Goal: Task Accomplishment & Management: Complete application form

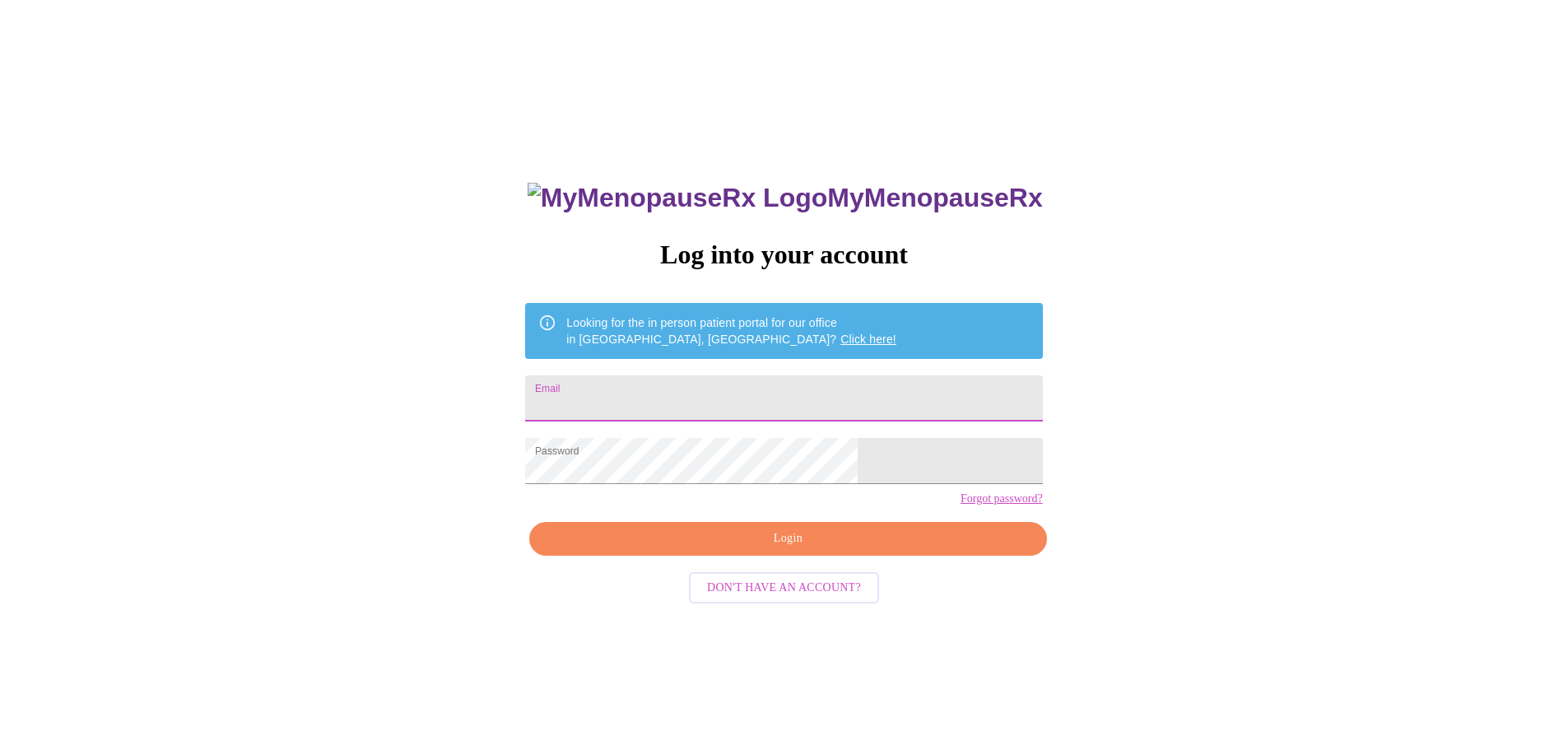
click at [703, 384] on input "Email" at bounding box center [784, 398] width 517 height 46
type input "[EMAIL_ADDRESS][DOMAIN_NAME]"
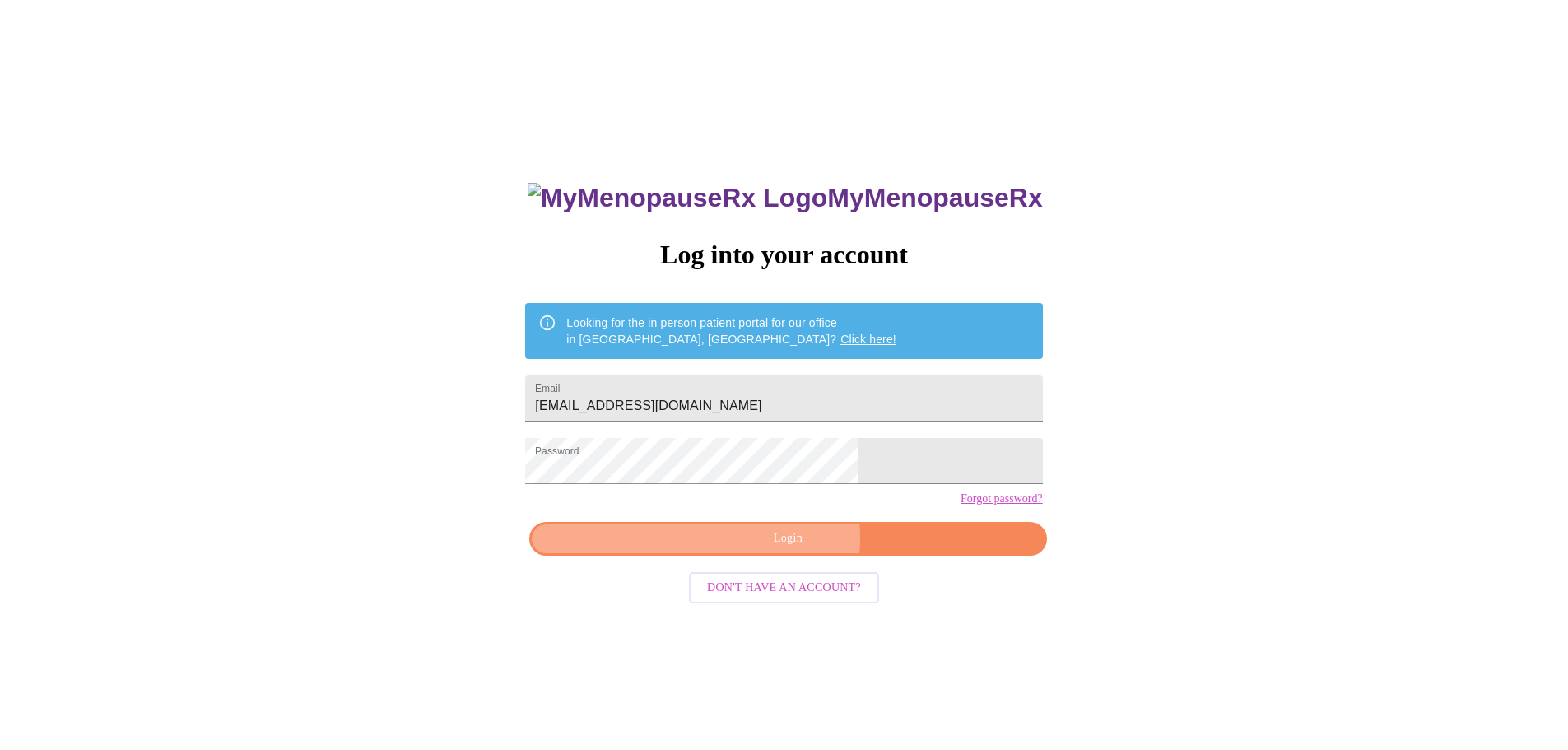
click at [781, 549] on span "Login" at bounding box center [787, 539] width 479 height 21
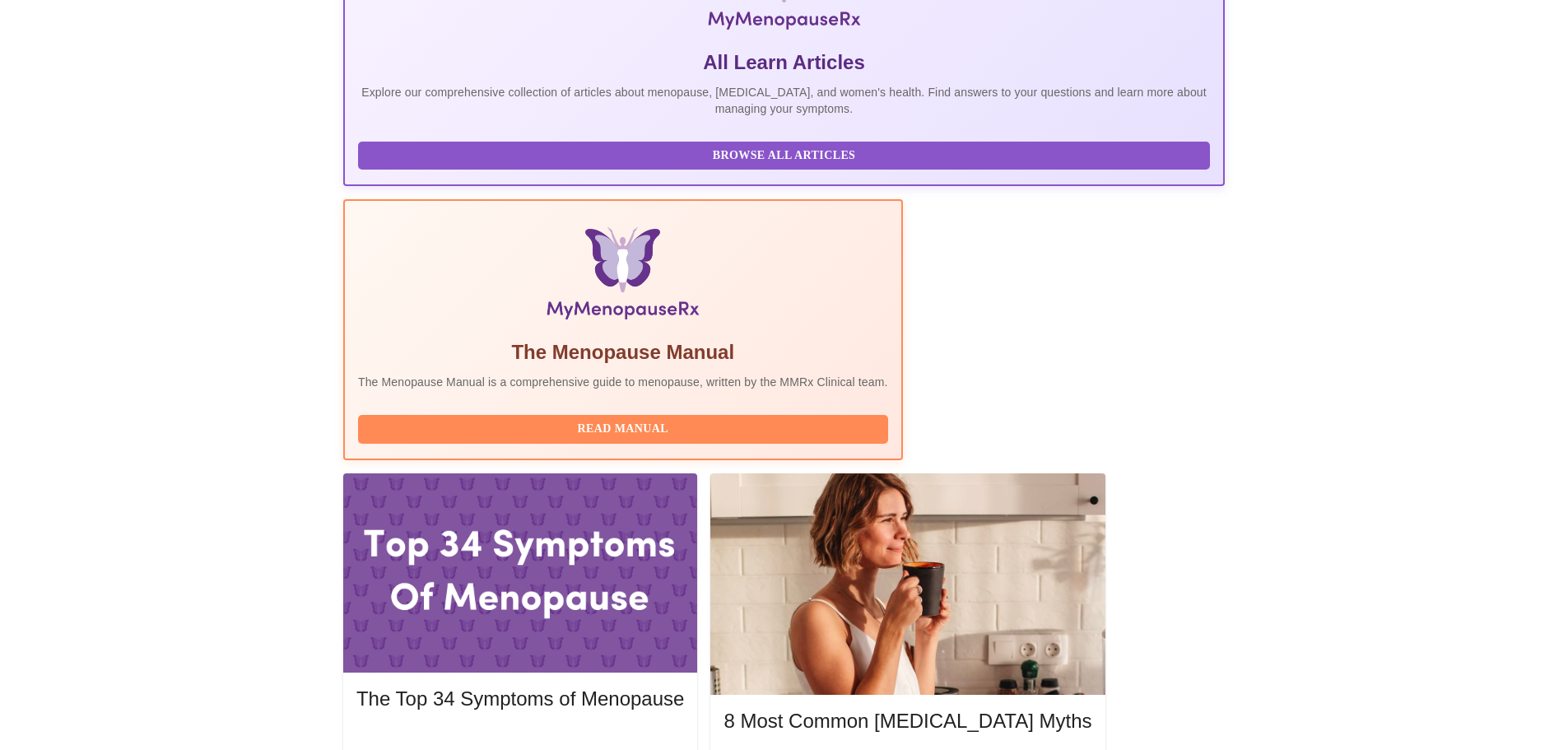
scroll to position [330, 0]
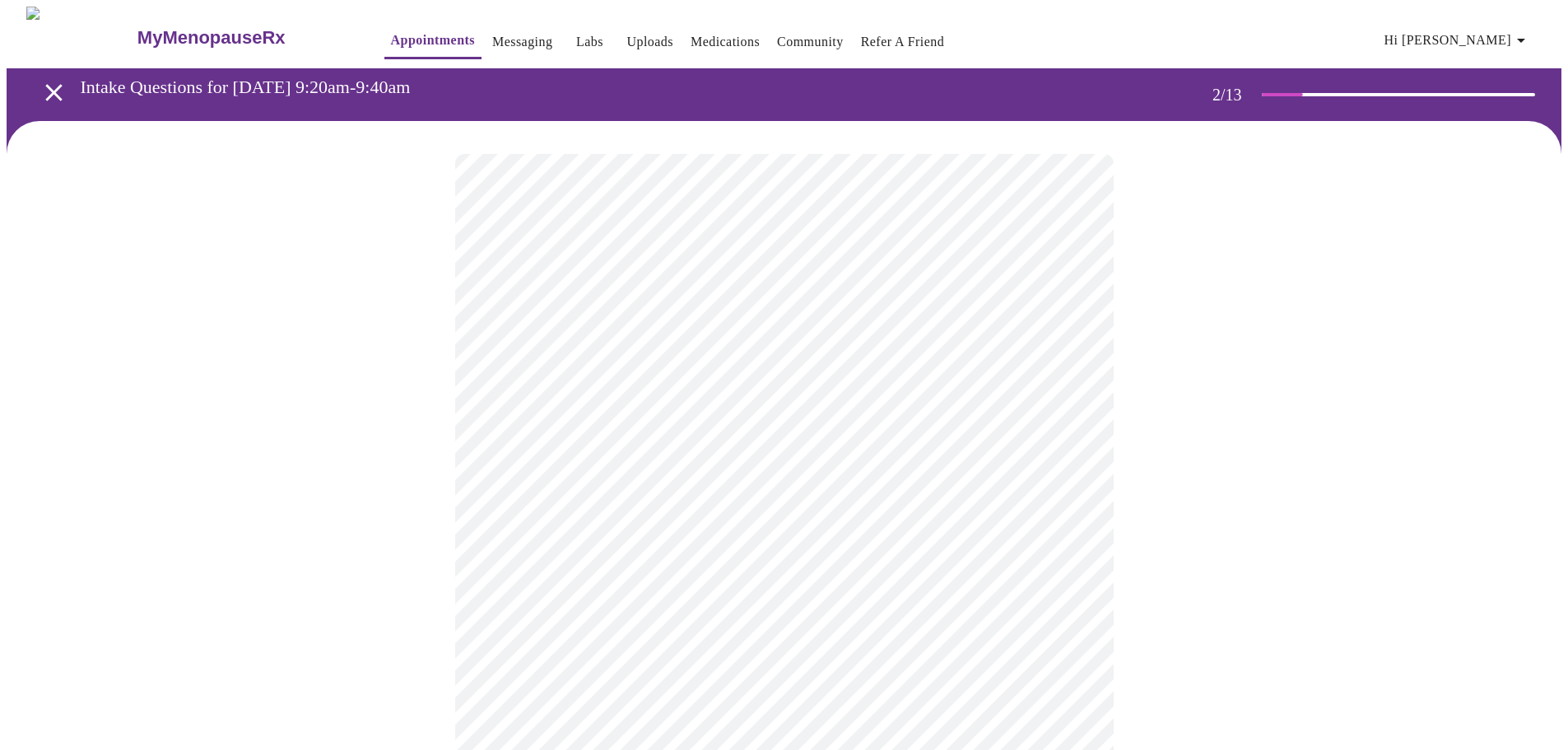
click at [713, 338] on body "MyMenopauseRx Appointments Messaging Labs Uploads Medications Community Refer a…" at bounding box center [784, 502] width 1555 height 991
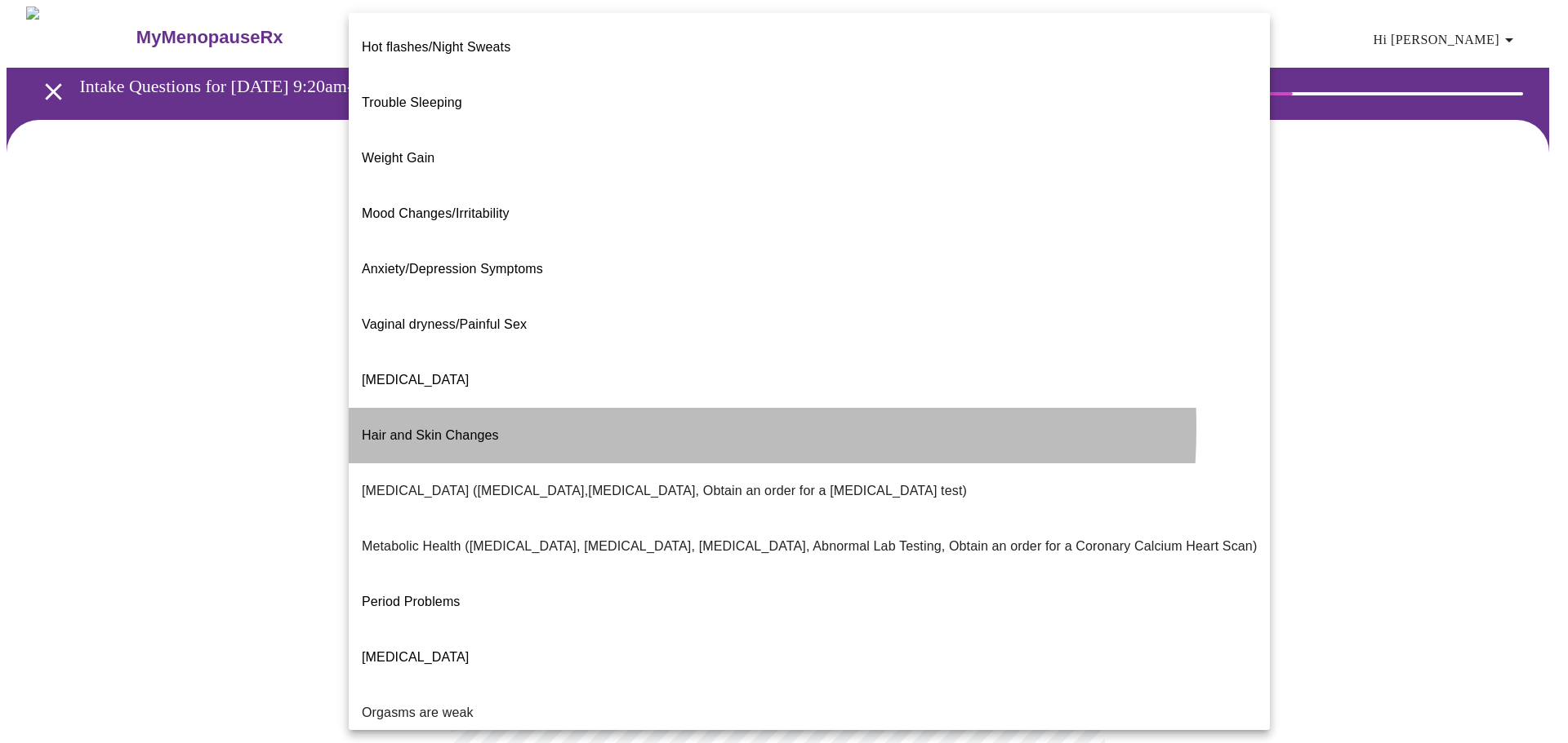
click at [592, 408] on li "Hair and Skin Changes" at bounding box center [809, 435] width 921 height 55
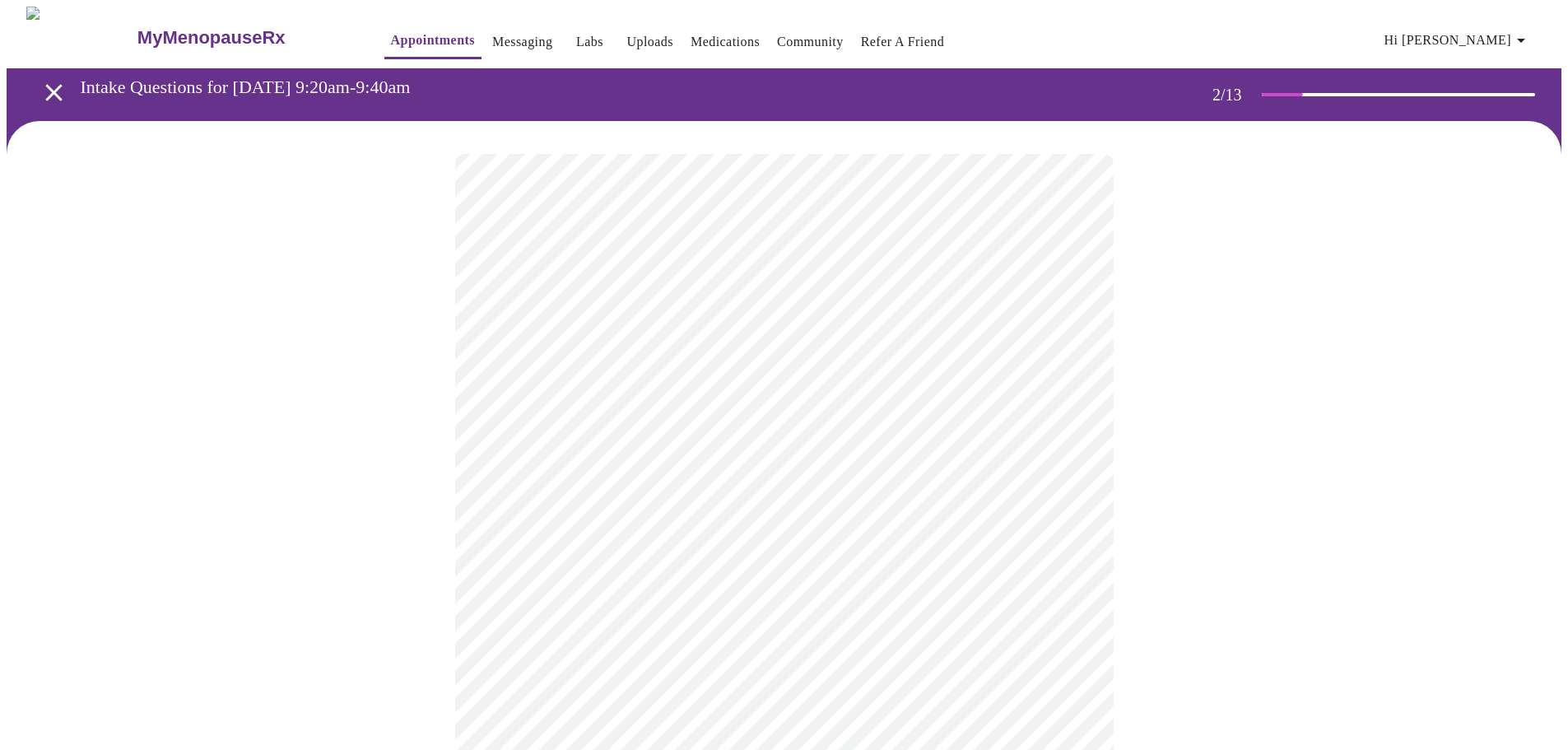
click at [636, 505] on body "MyMenopauseRx Appointments Messaging Labs Uploads Medications Community Refer a…" at bounding box center [784, 497] width 1555 height 981
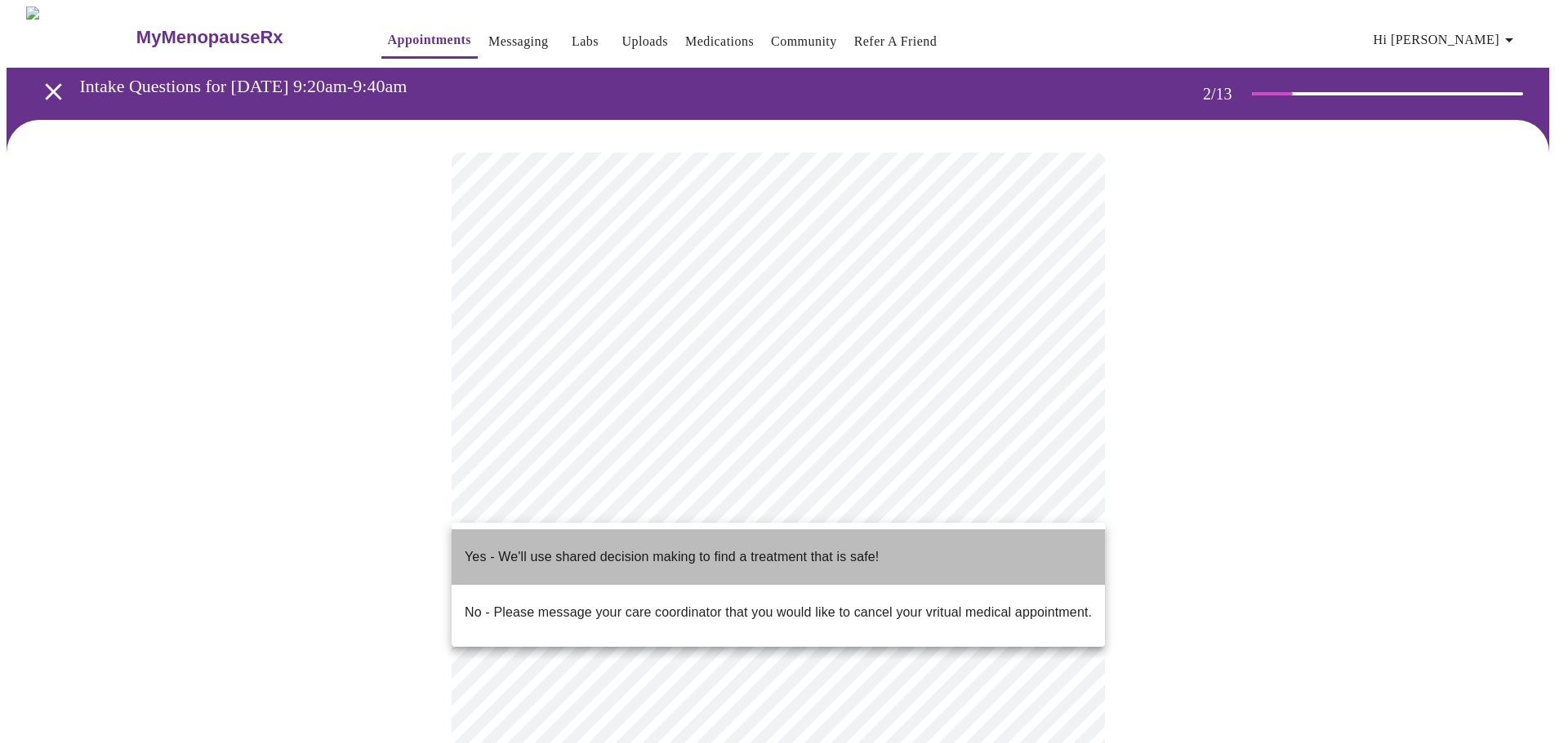
click at [641, 552] on p "Yes - We'll use shared decision making to find a treatment that is safe!" at bounding box center [671, 558] width 414 height 20
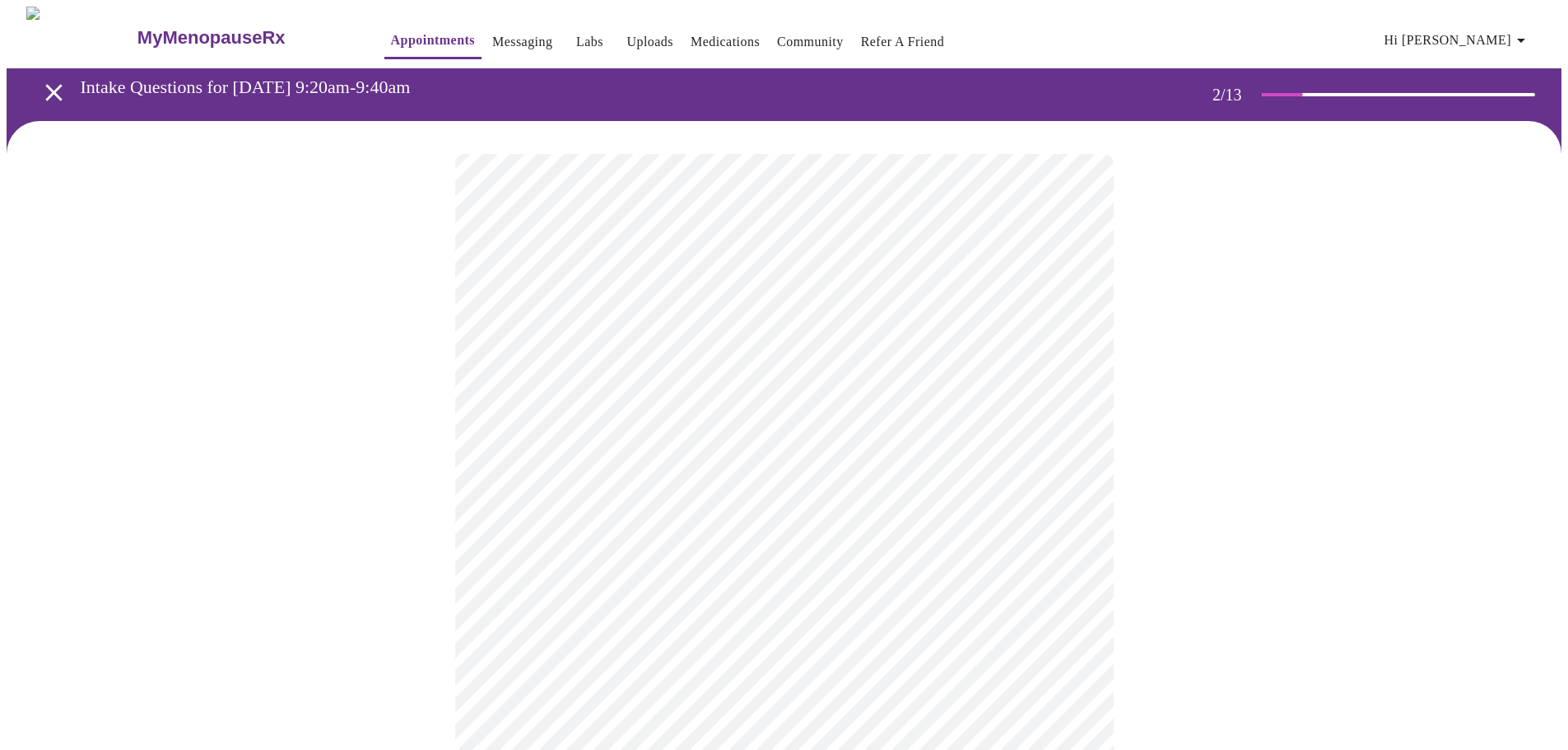
click at [1121, 518] on div at bounding box center [784, 548] width 1555 height 856
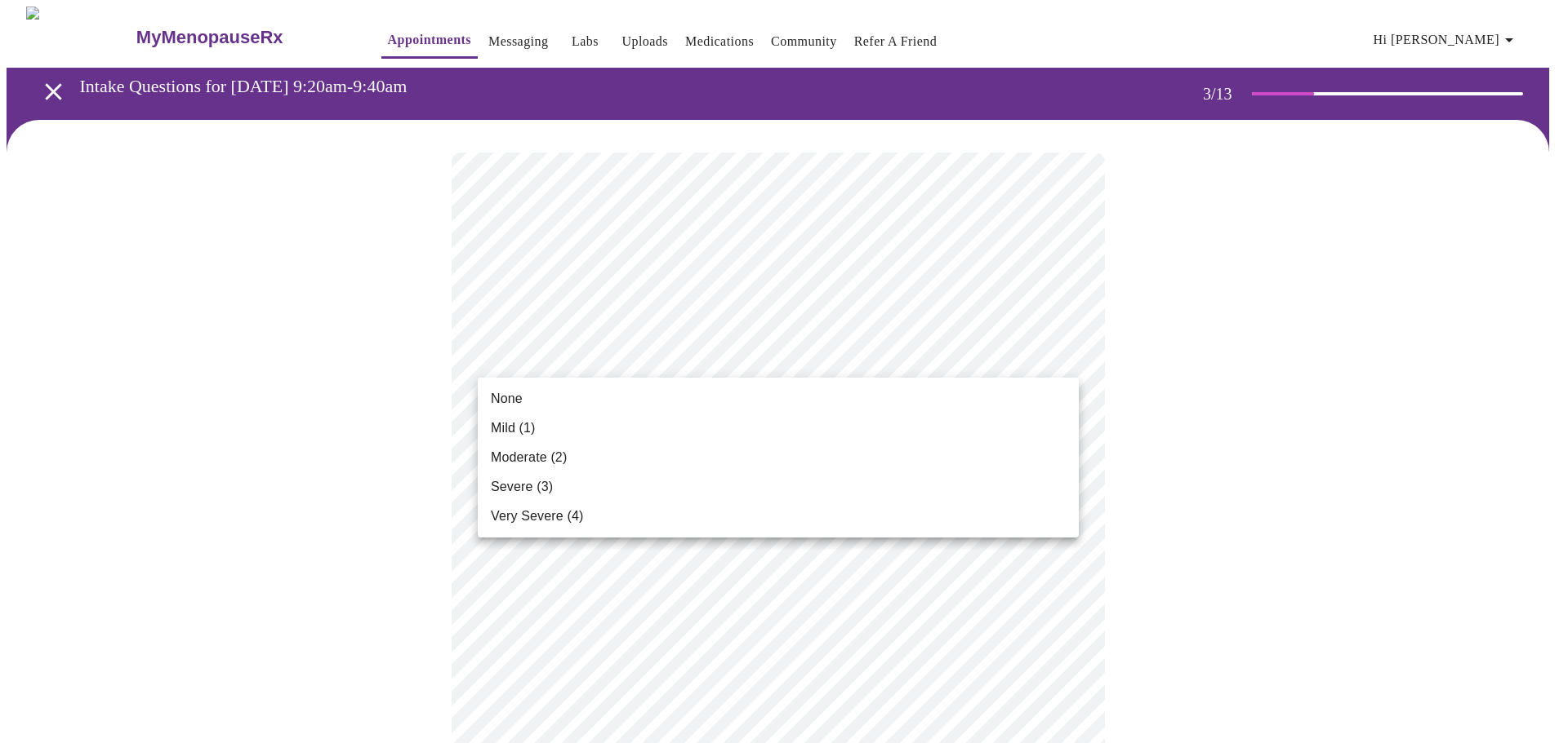
click at [583, 404] on li "None" at bounding box center [778, 400] width 601 height 30
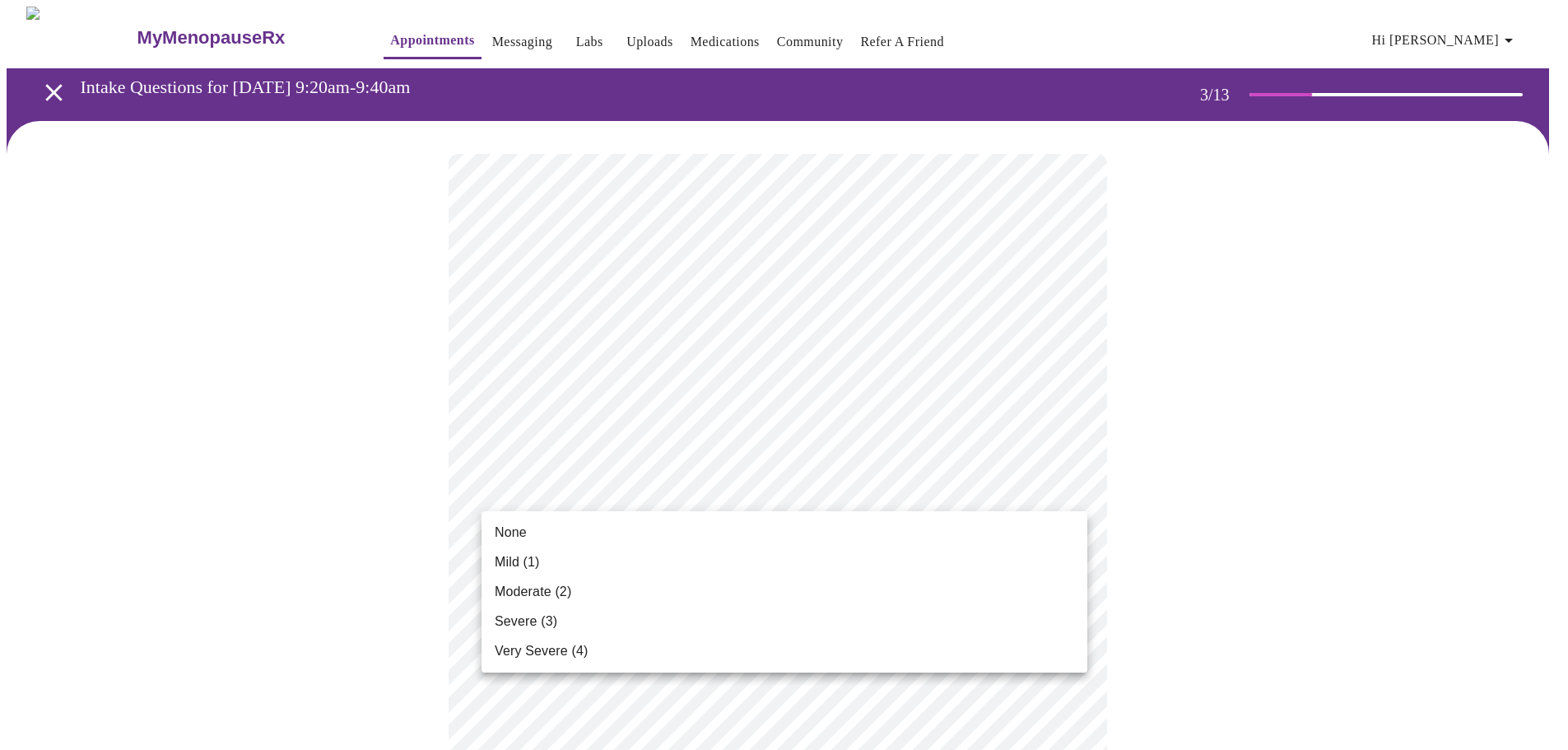
click at [615, 523] on li "None" at bounding box center [784, 533] width 606 height 30
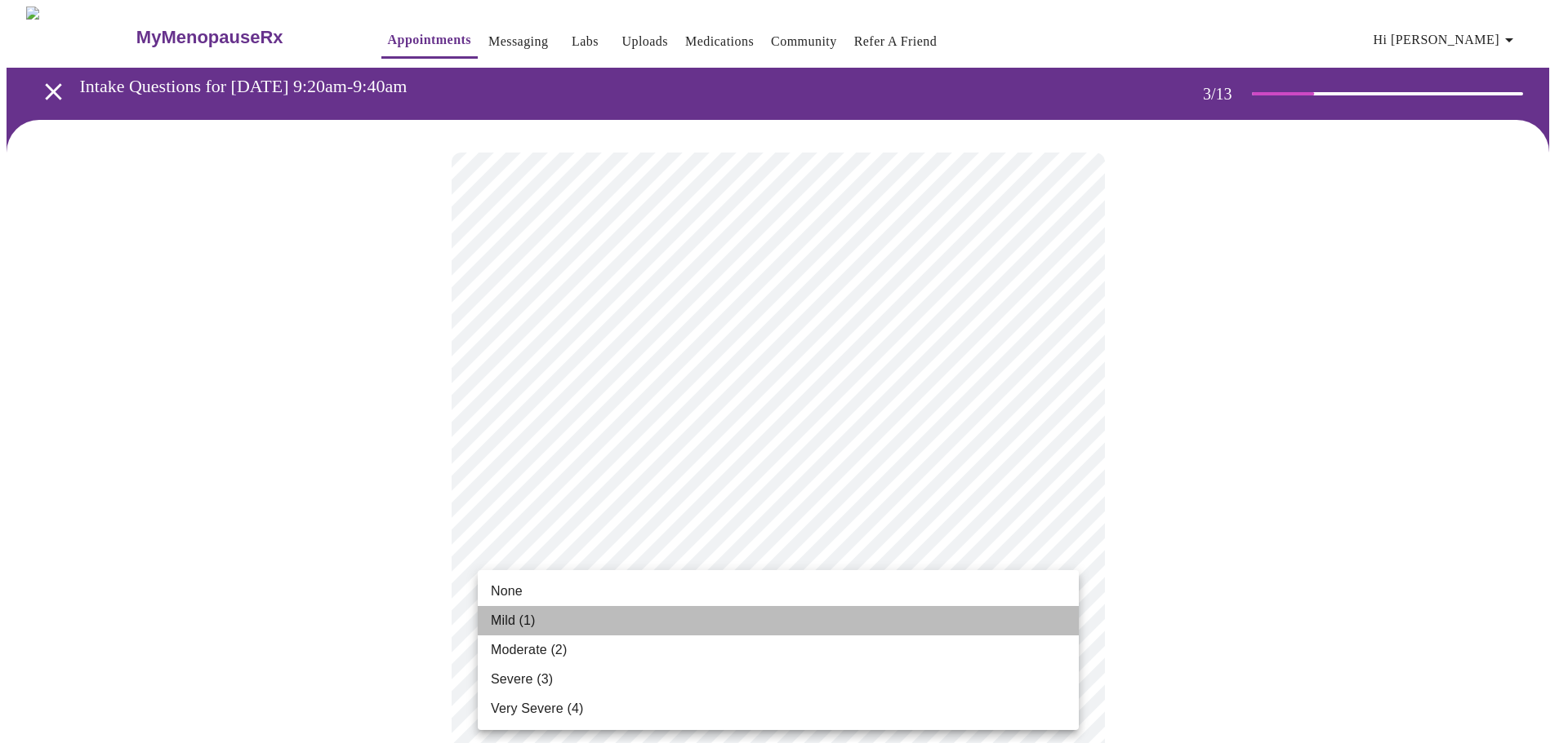
click at [595, 619] on li "Mild (1)" at bounding box center [778, 621] width 601 height 30
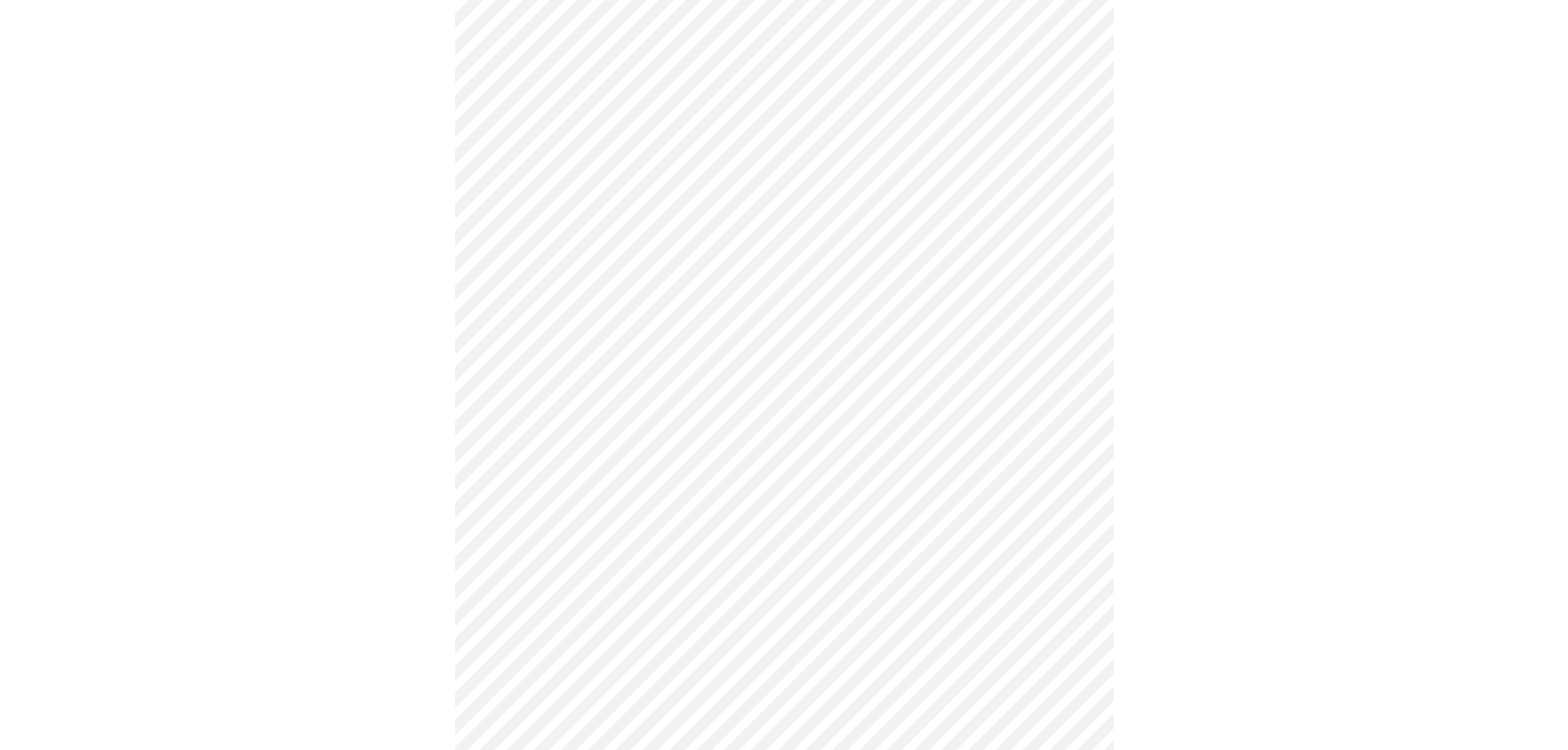
scroll to position [576, 0]
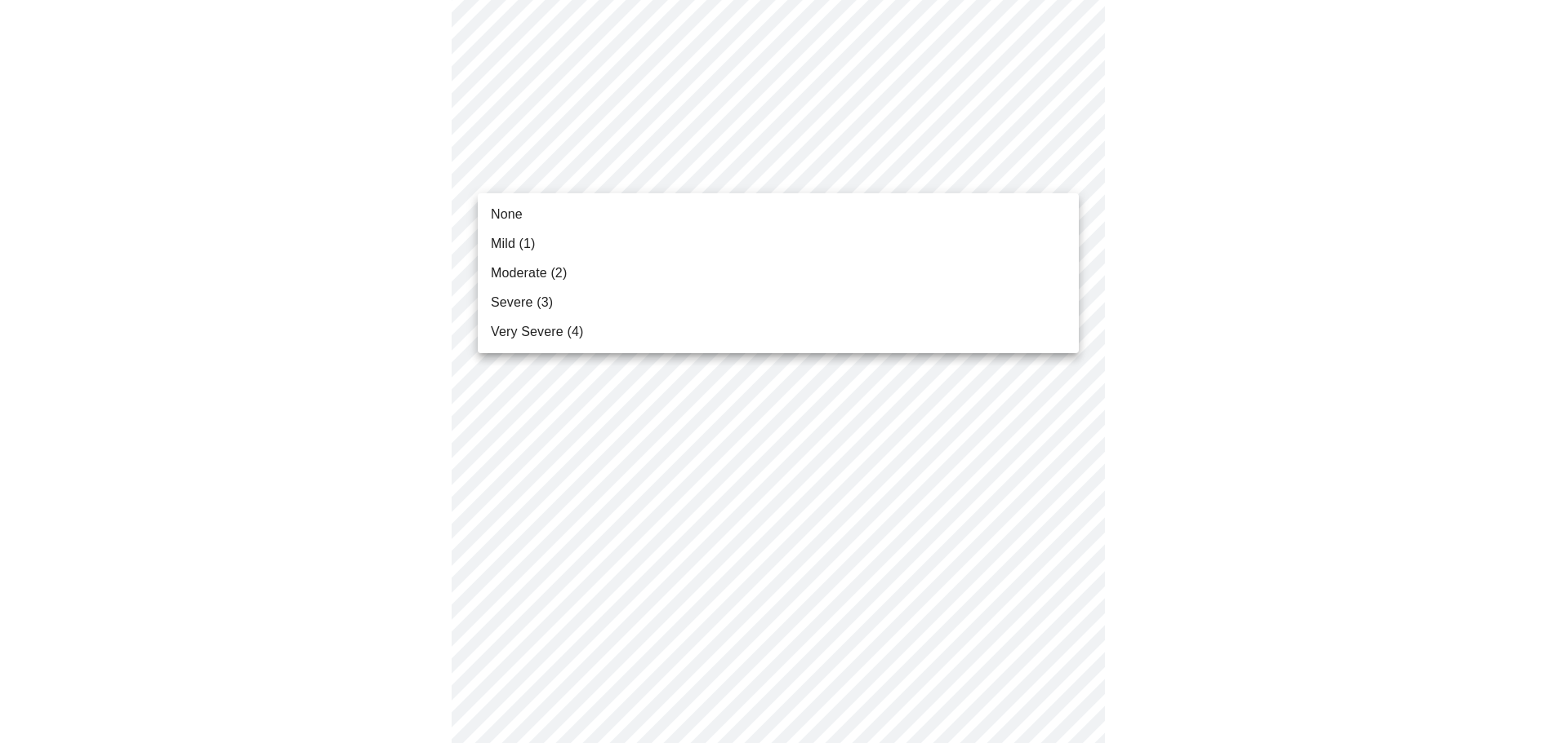
click at [686, 171] on body "MyMenopauseRx Appointments Messaging Labs Uploads Medications Community Refer a…" at bounding box center [784, 486] width 1555 height 2102
click at [641, 240] on li "Mild (1)" at bounding box center [778, 244] width 601 height 30
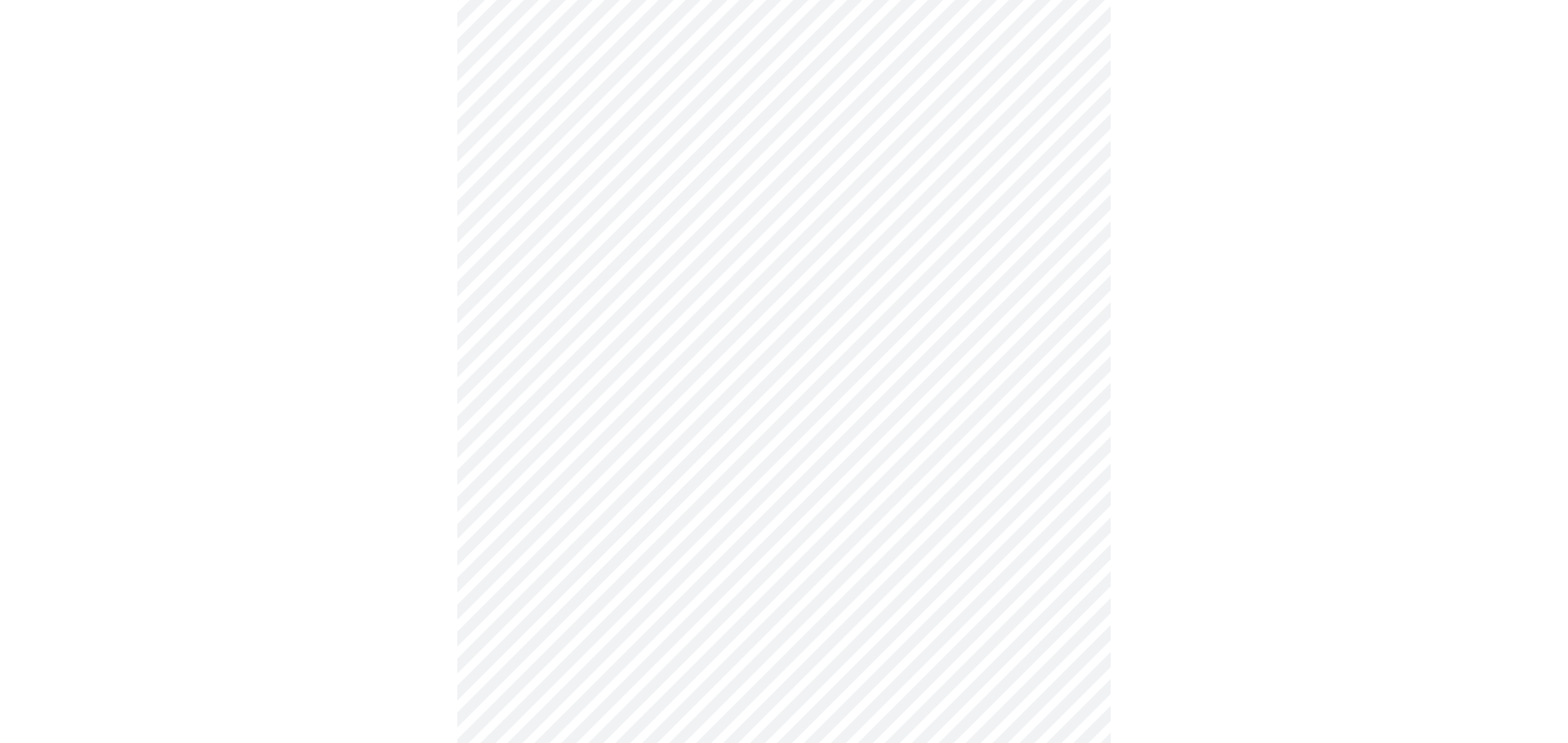
click at [652, 282] on body "MyMenopauseRx Appointments Messaging Labs Uploads Medications Community Refer a…" at bounding box center [784, 475] width 1555 height 2080
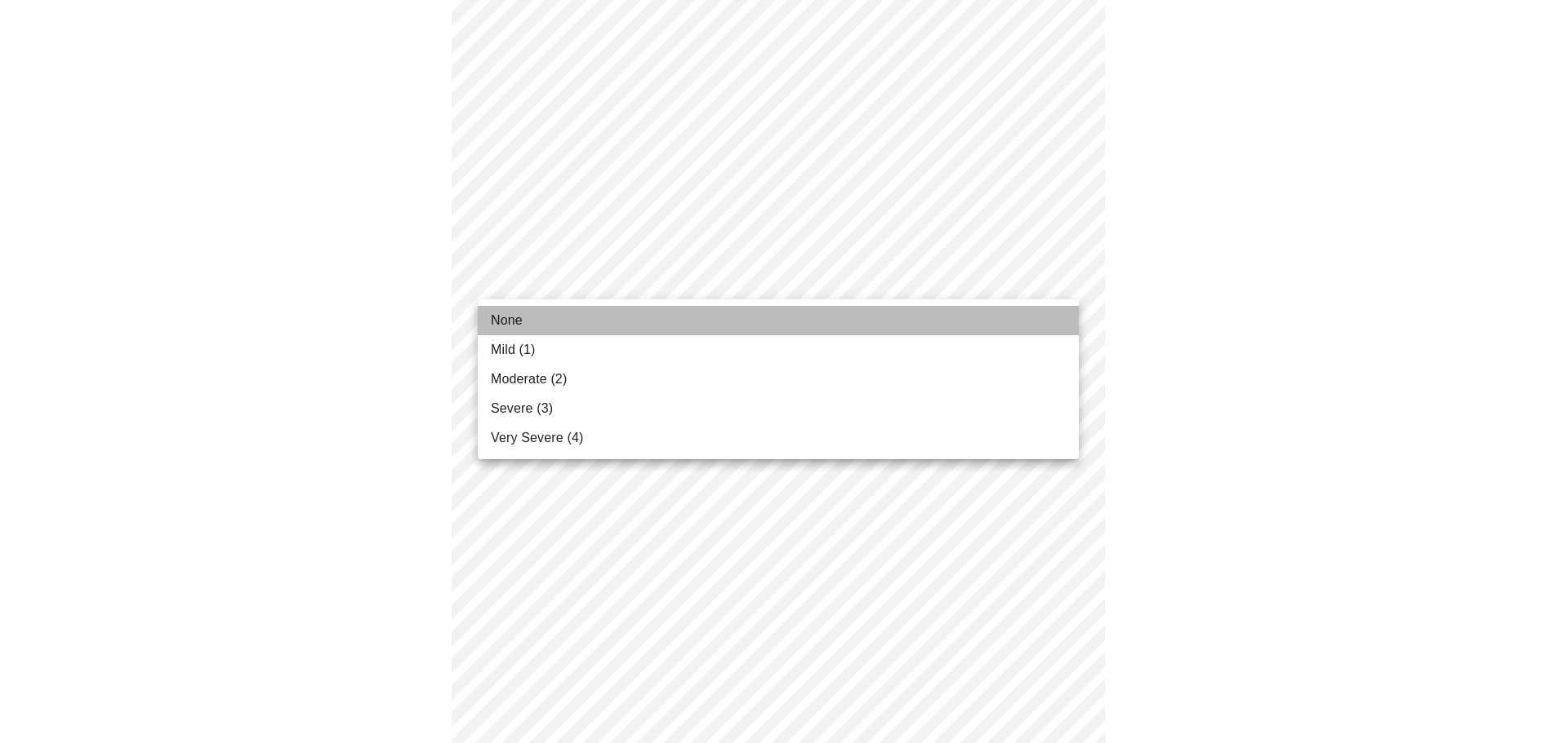
click at [642, 321] on li "None" at bounding box center [778, 321] width 601 height 30
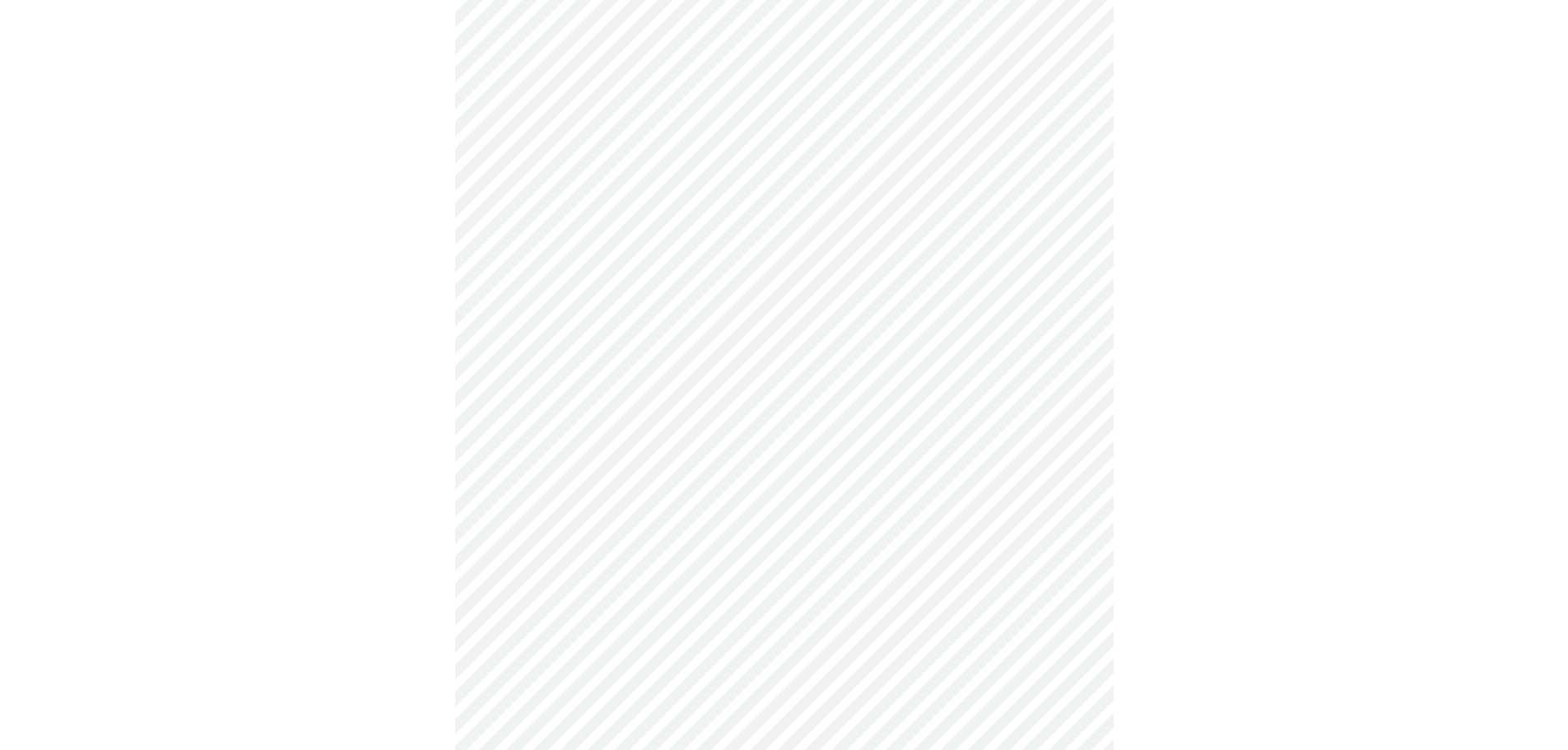
click at [667, 387] on body "MyMenopauseRx Appointments Messaging Labs Uploads Medications Community Refer a…" at bounding box center [784, 467] width 1555 height 2076
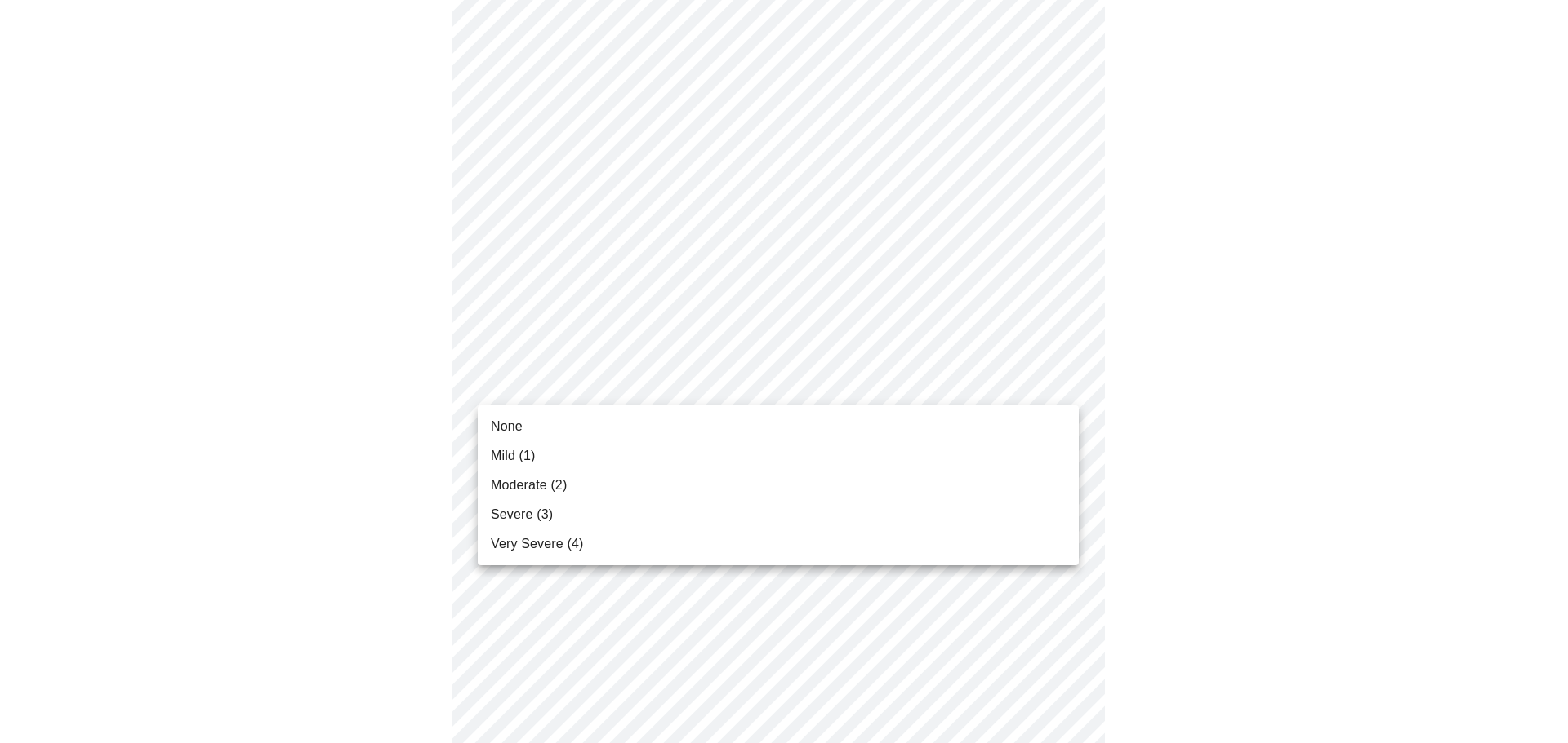
click at [639, 450] on li "Mild (1)" at bounding box center [778, 456] width 601 height 30
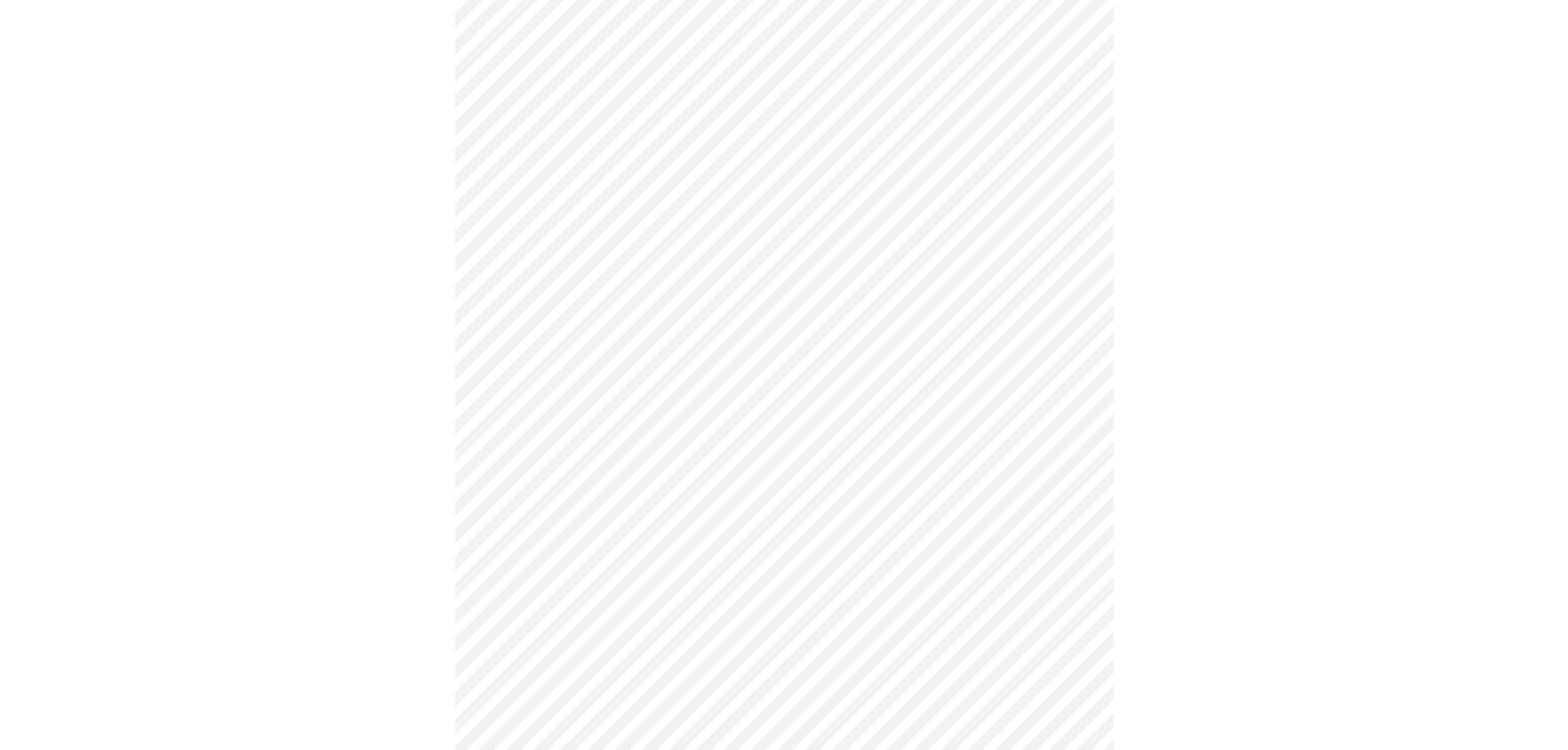
click at [431, 416] on div at bounding box center [784, 513] width 1555 height 1938
click at [713, 271] on body "MyMenopauseRx Appointments Messaging Labs Uploads Medications Community Refer a…" at bounding box center [784, 210] width 1555 height 2053
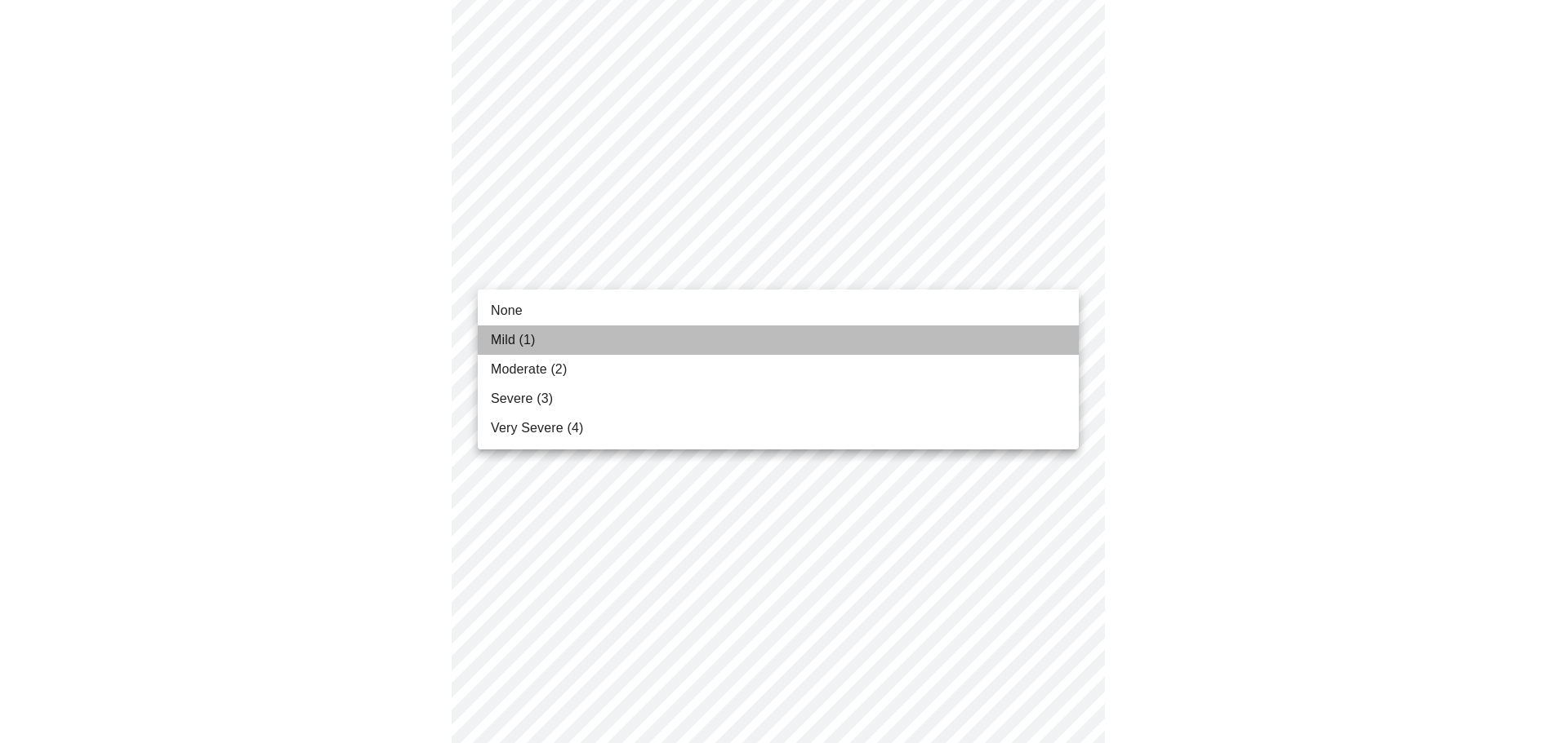
click at [676, 346] on li "Mild (1)" at bounding box center [778, 340] width 601 height 30
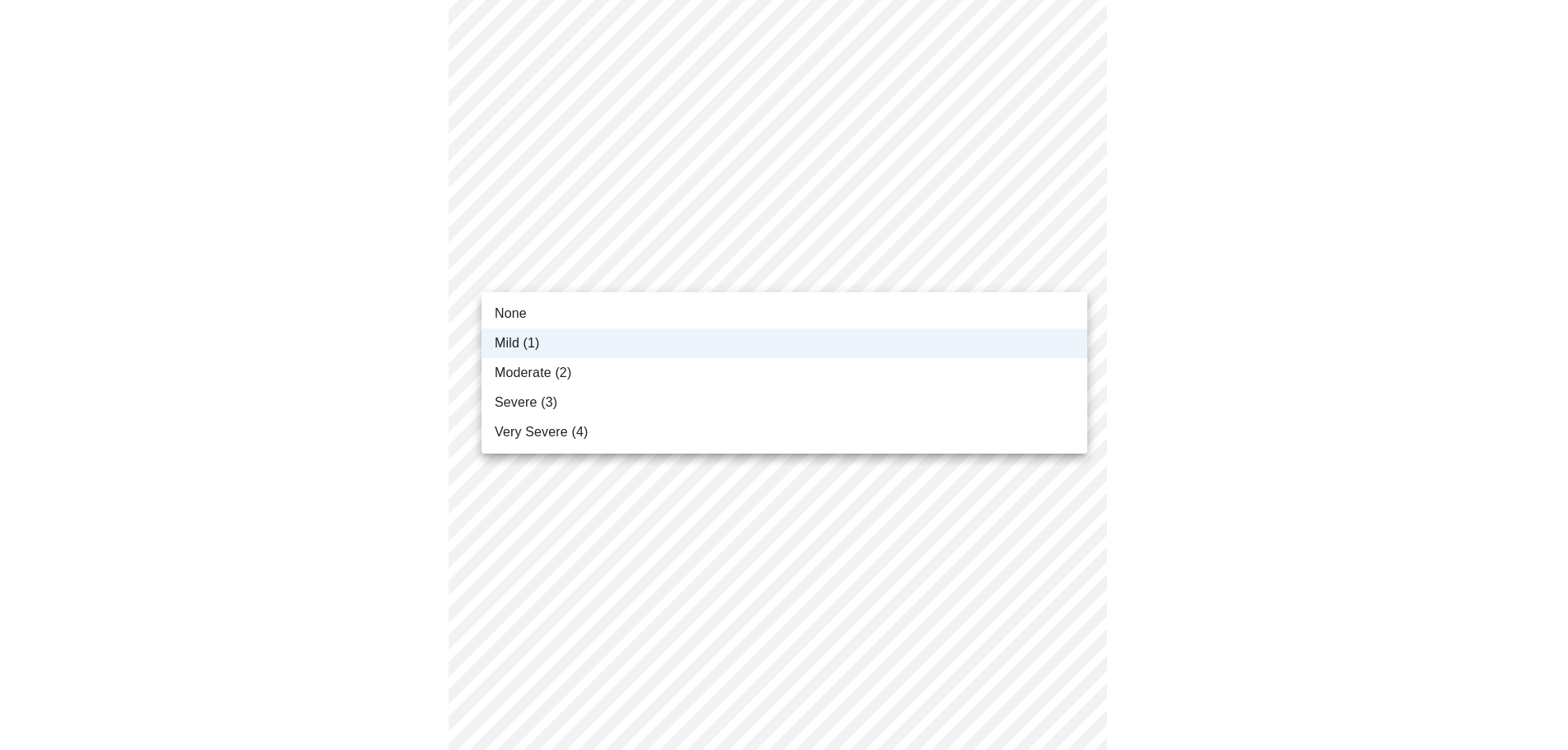
click at [661, 284] on body "MyMenopauseRx Appointments Messaging Labs Uploads Medications Community Refer a…" at bounding box center [784, 198] width 1555 height 2030
click at [640, 374] on li "Moderate (2)" at bounding box center [784, 374] width 606 height 30
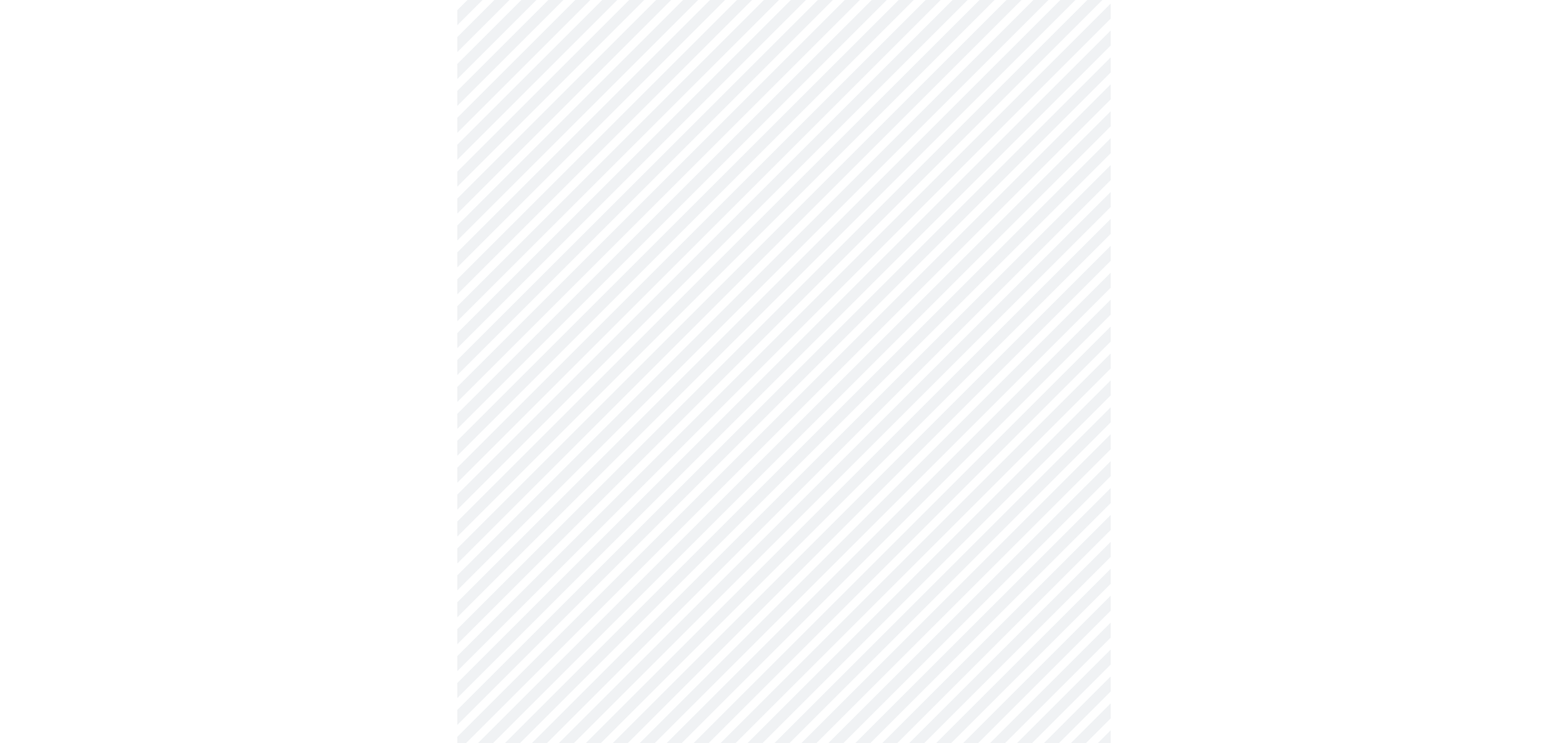
click at [604, 398] on body "MyMenopauseRx Appointments Messaging Labs Uploads Medications Community Refer a…" at bounding box center [784, 196] width 1555 height 2011
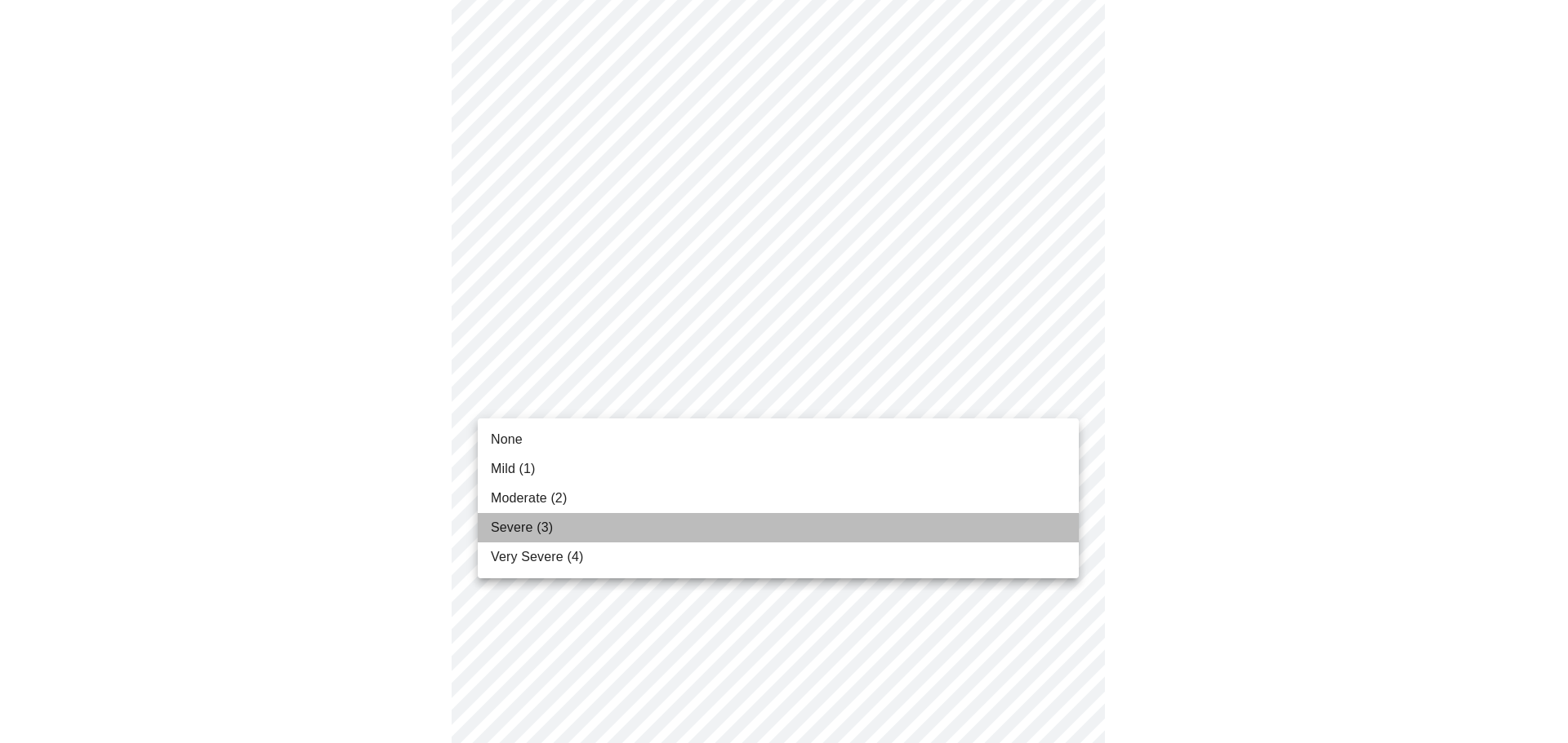
click at [567, 527] on li "Severe (3)" at bounding box center [778, 528] width 601 height 30
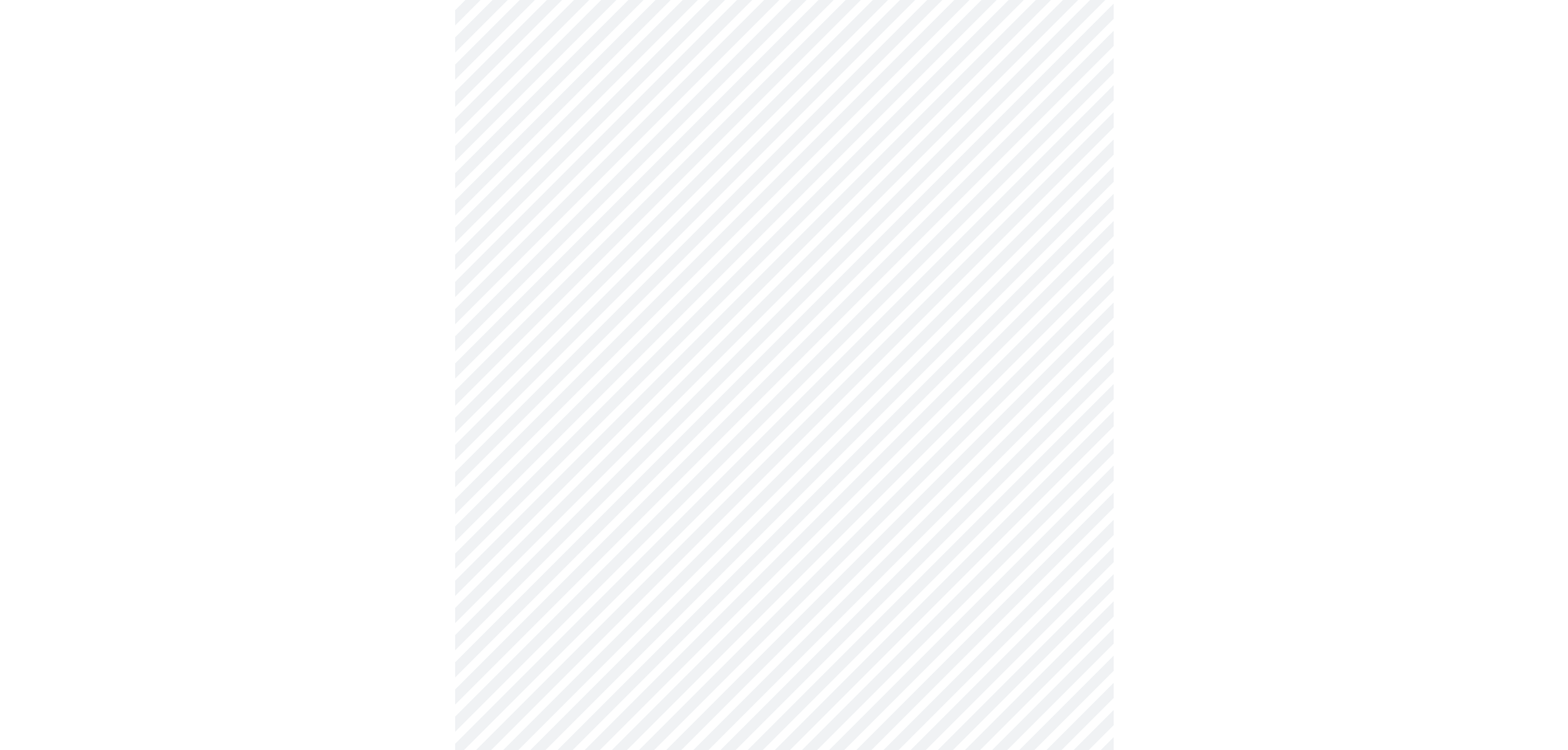
click at [441, 423] on div at bounding box center [784, 243] width 1555 height 1892
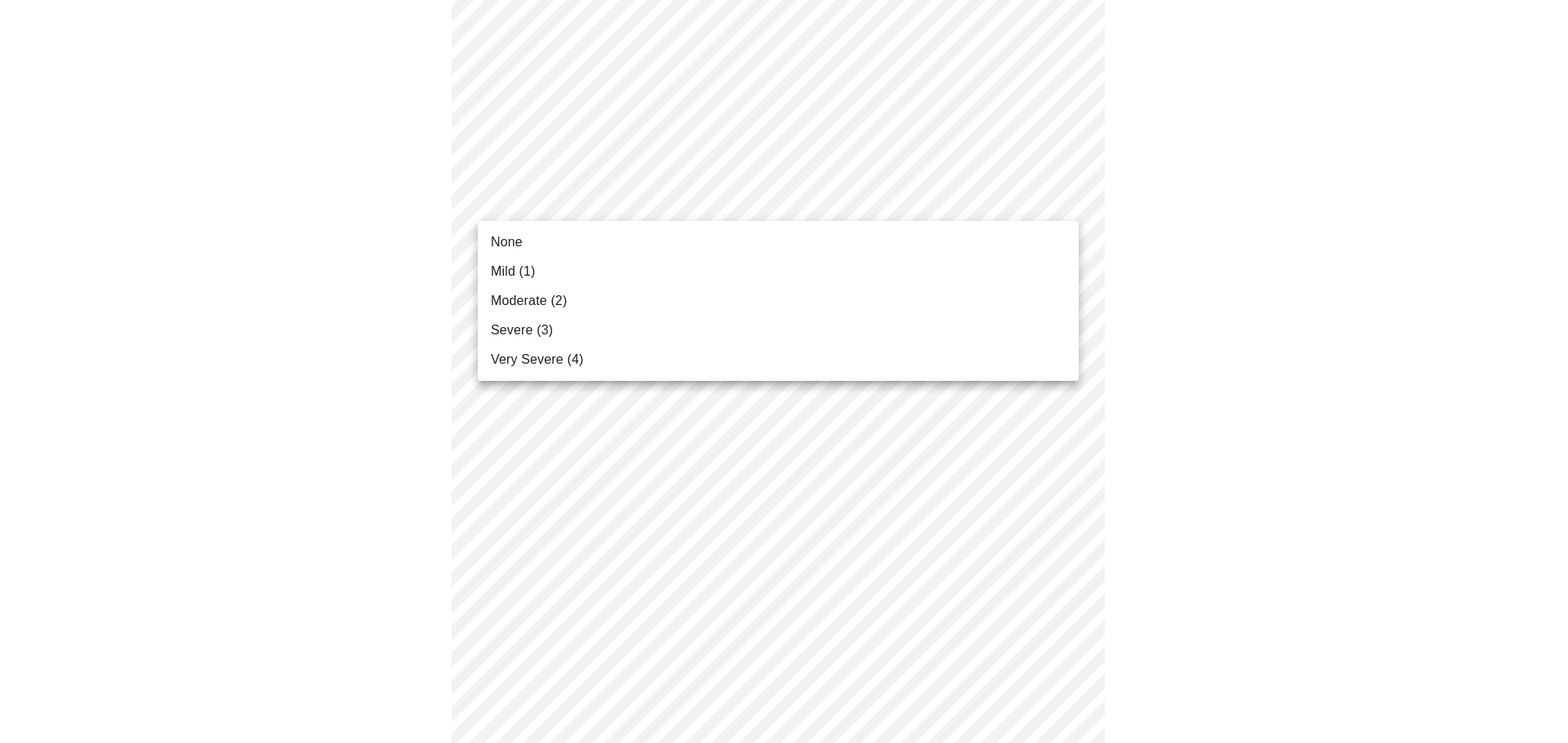
click at [624, 244] on li "None" at bounding box center [778, 242] width 601 height 30
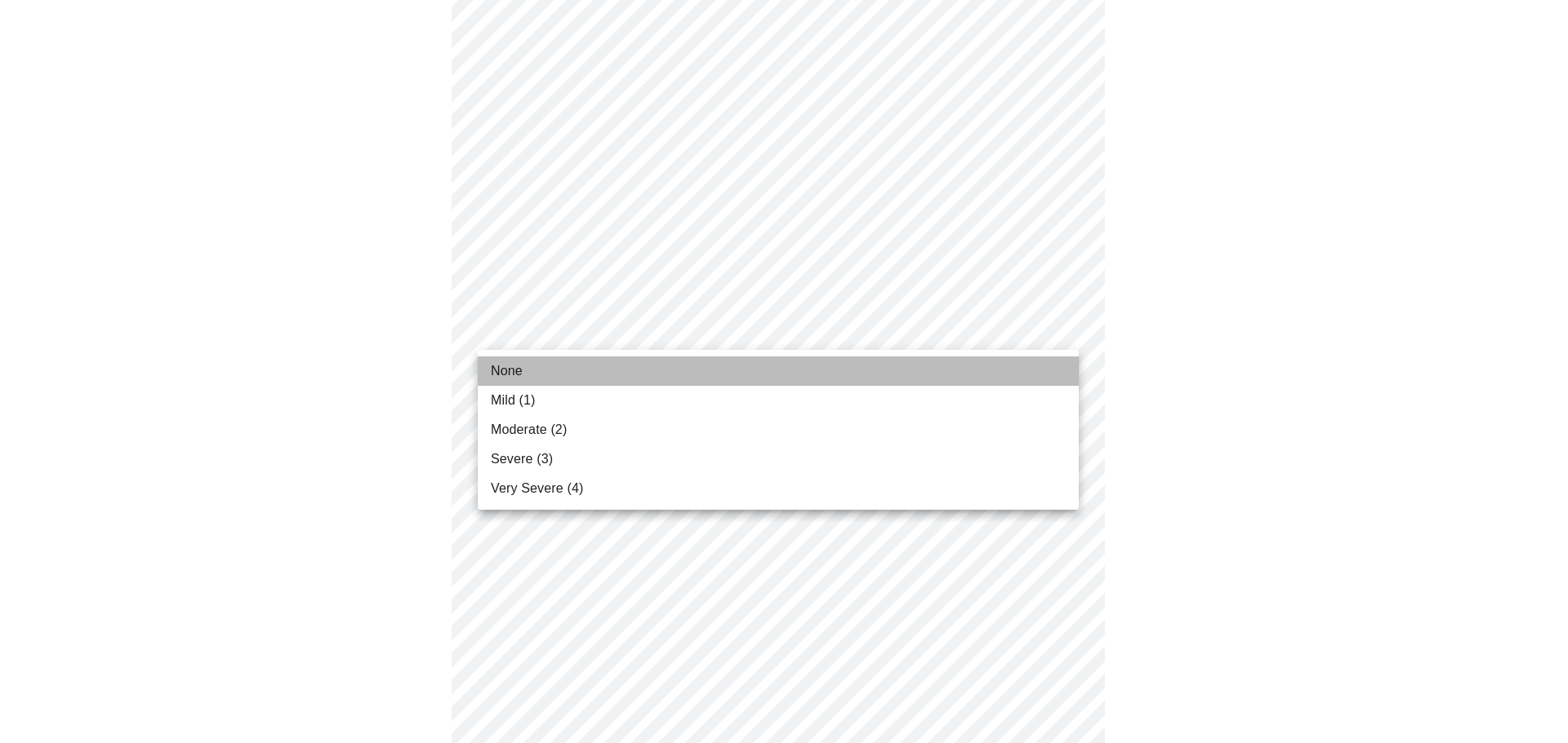
click at [632, 368] on li "None" at bounding box center [778, 371] width 601 height 30
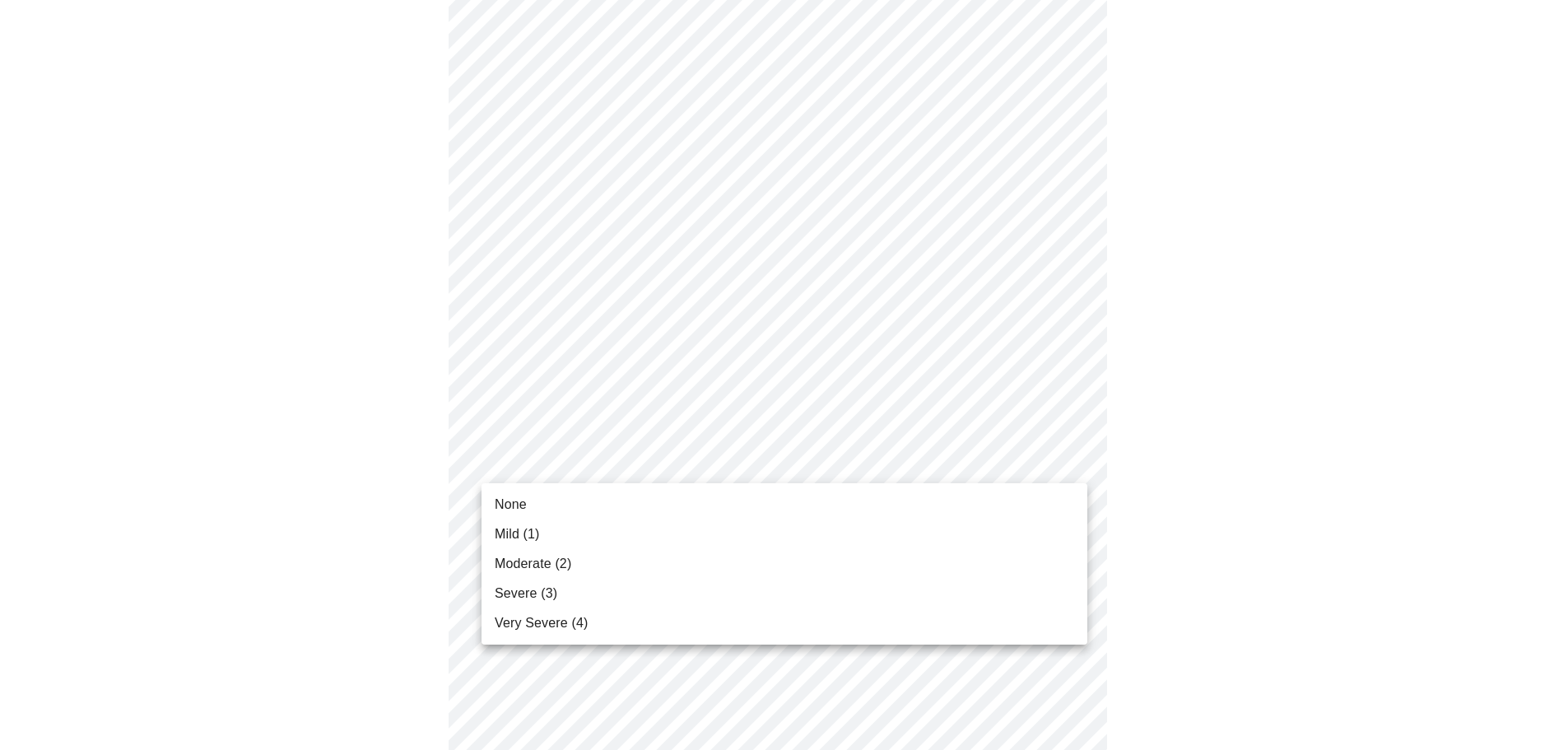
click at [624, 505] on li "None" at bounding box center [784, 505] width 606 height 30
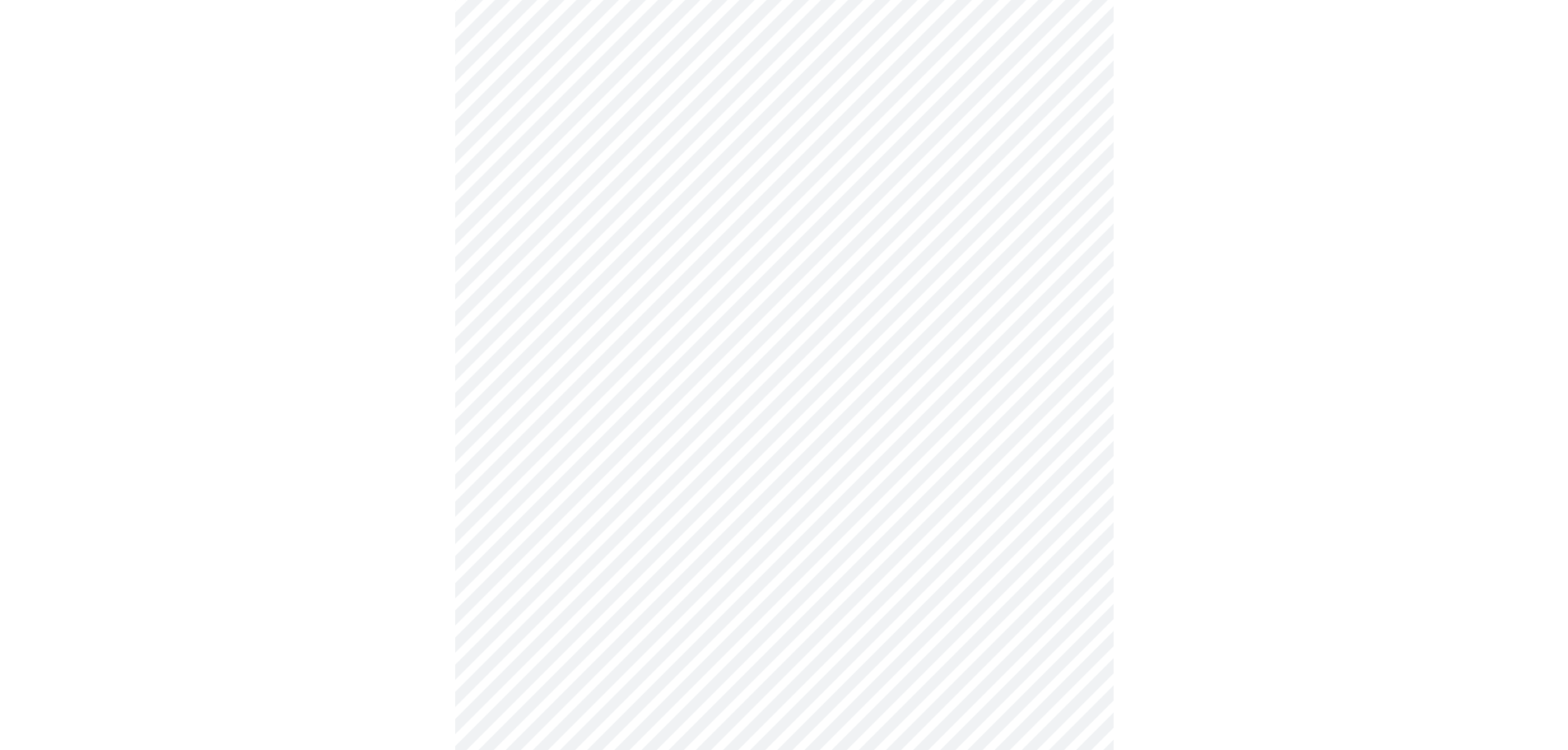
scroll to position [659, 0]
click at [707, 279] on body "MyMenopauseRx Appointments Messaging Labs Uploads Medications Community Refer a…" at bounding box center [784, 128] width 1555 height 1560
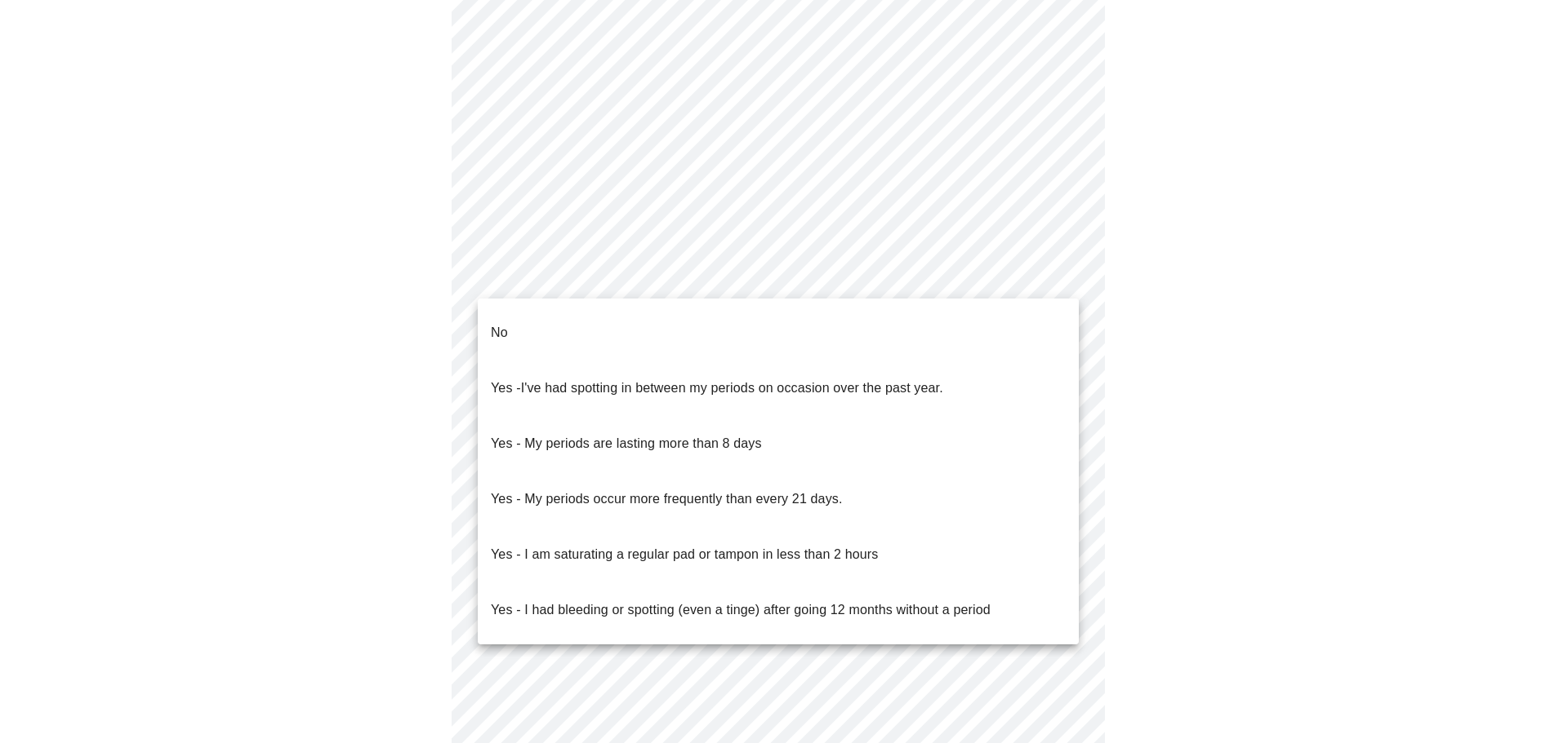
click at [973, 331] on li "No" at bounding box center [778, 333] width 601 height 55
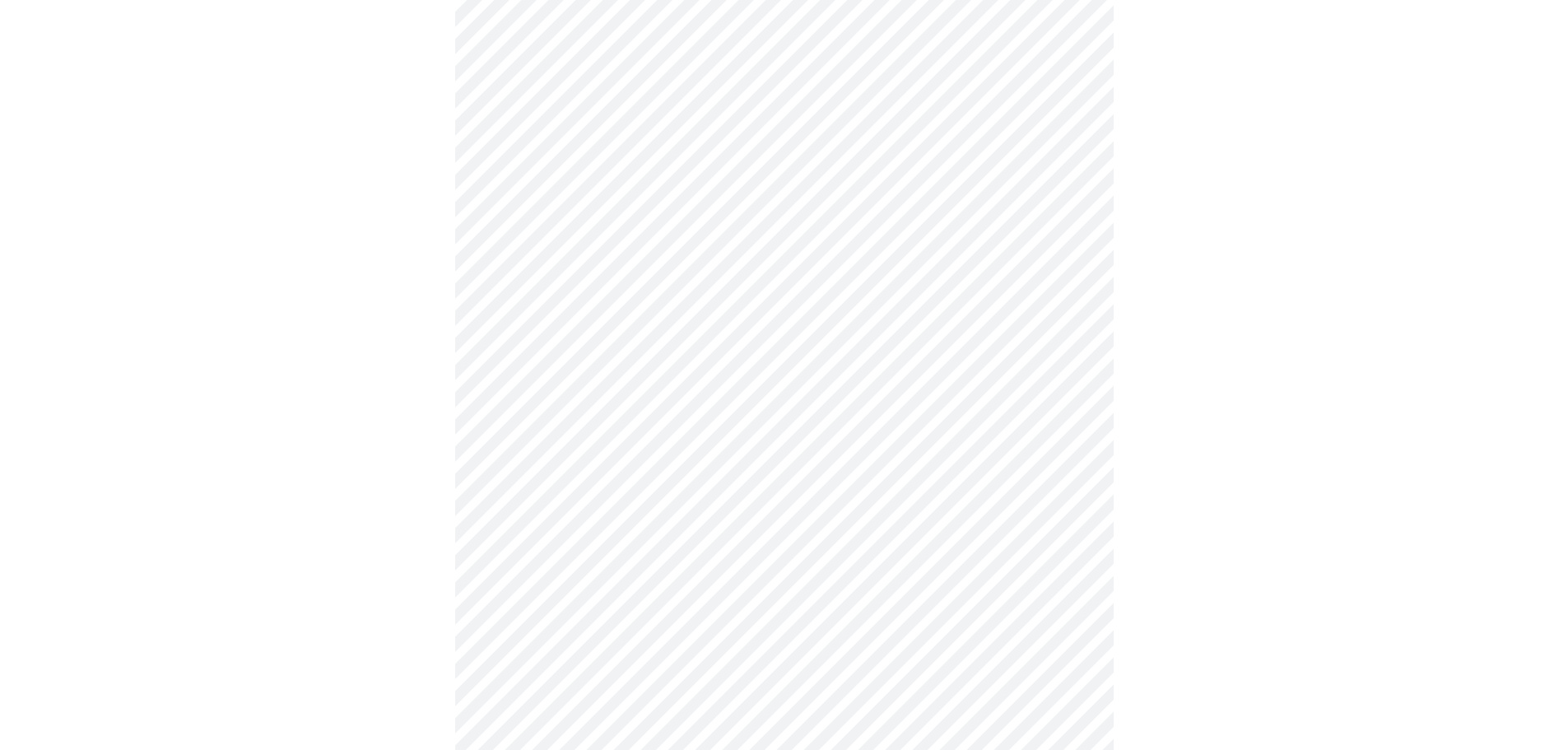
click at [750, 402] on body "MyMenopauseRx Appointments Messaging Labs Uploads Medications Community Refer a…" at bounding box center [784, 123] width 1555 height 1550
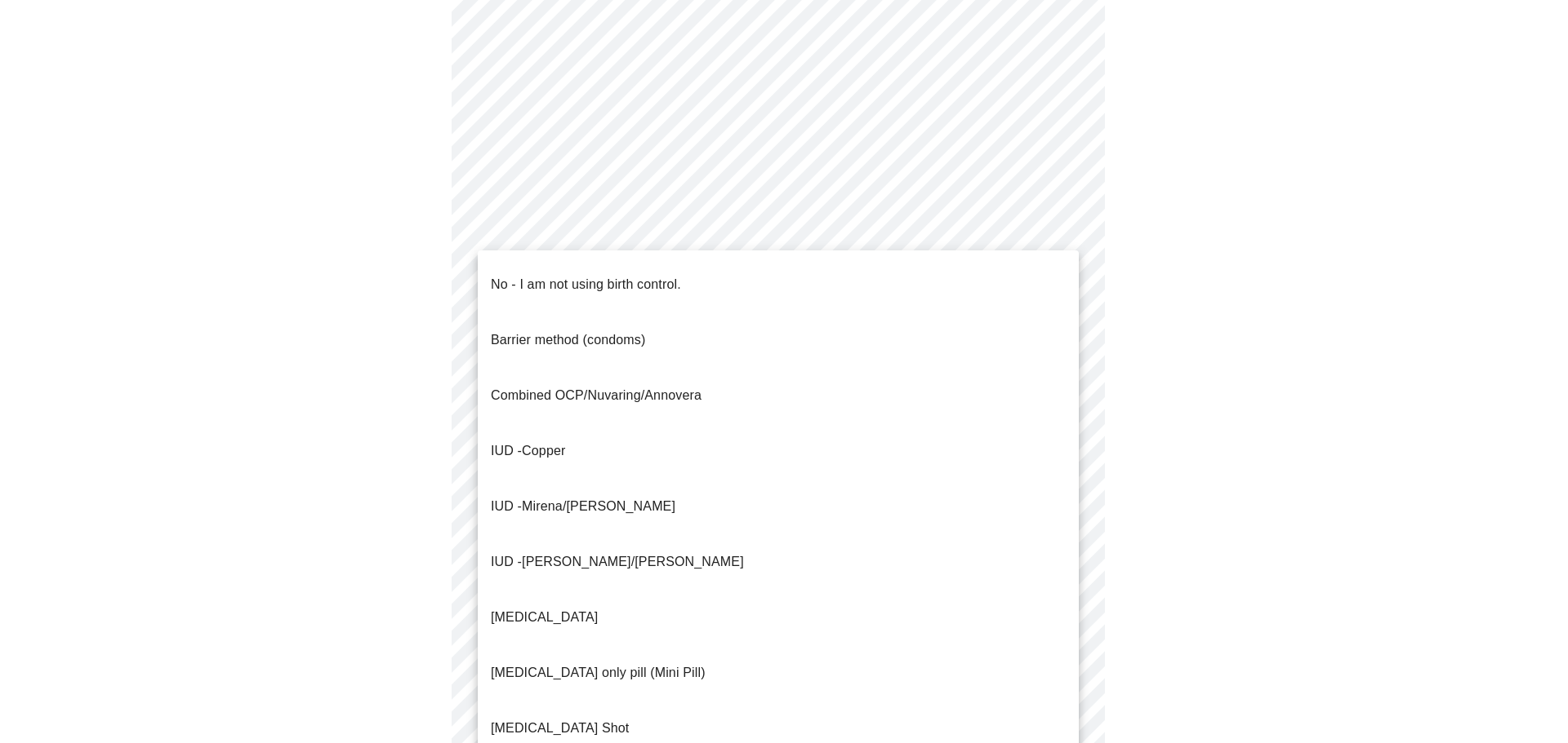
click at [702, 273] on li "No - I am not using birth control." at bounding box center [778, 285] width 601 height 55
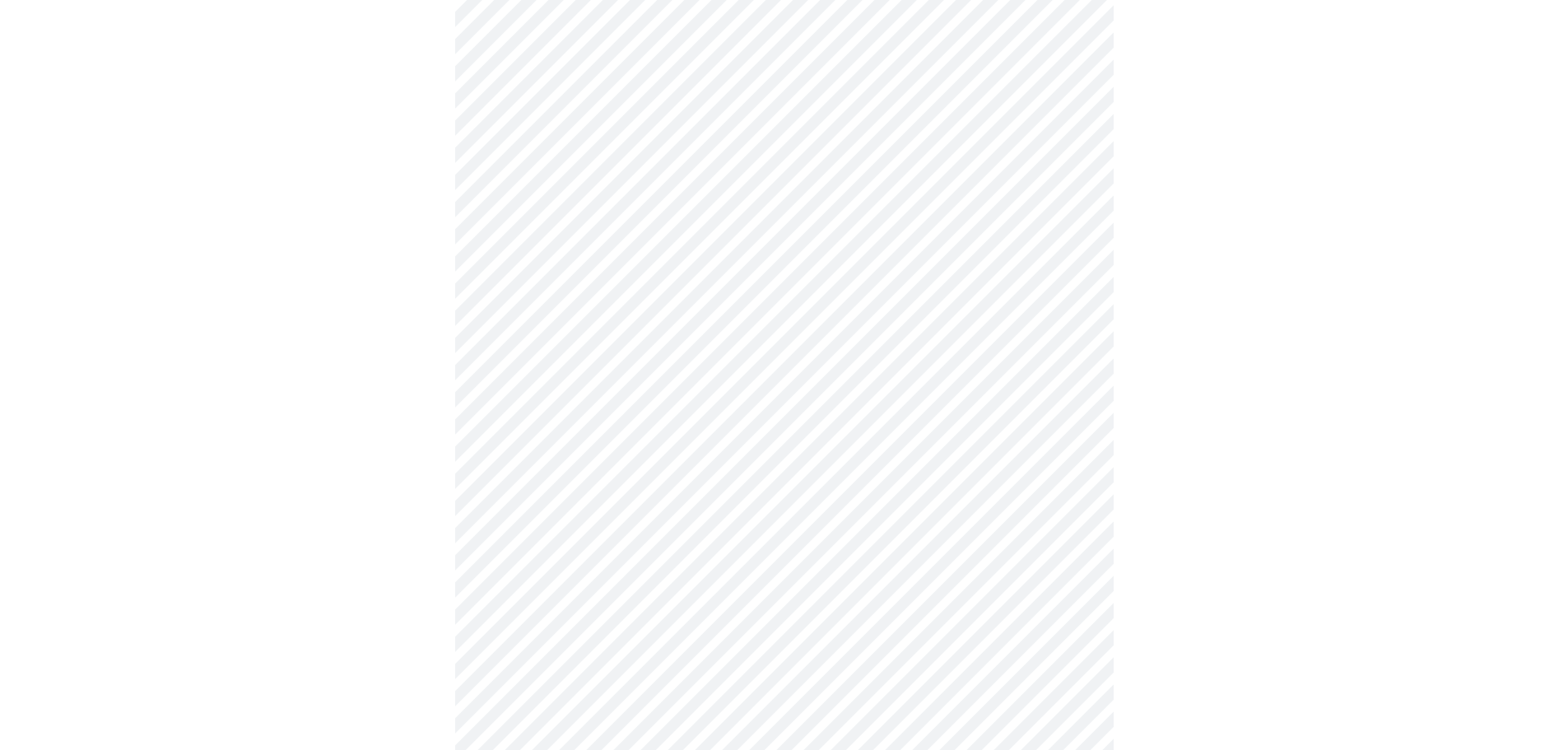
click at [685, 507] on body "MyMenopauseRx Appointments Messaging Labs Uploads Medications Community Refer a…" at bounding box center [784, 118] width 1555 height 1540
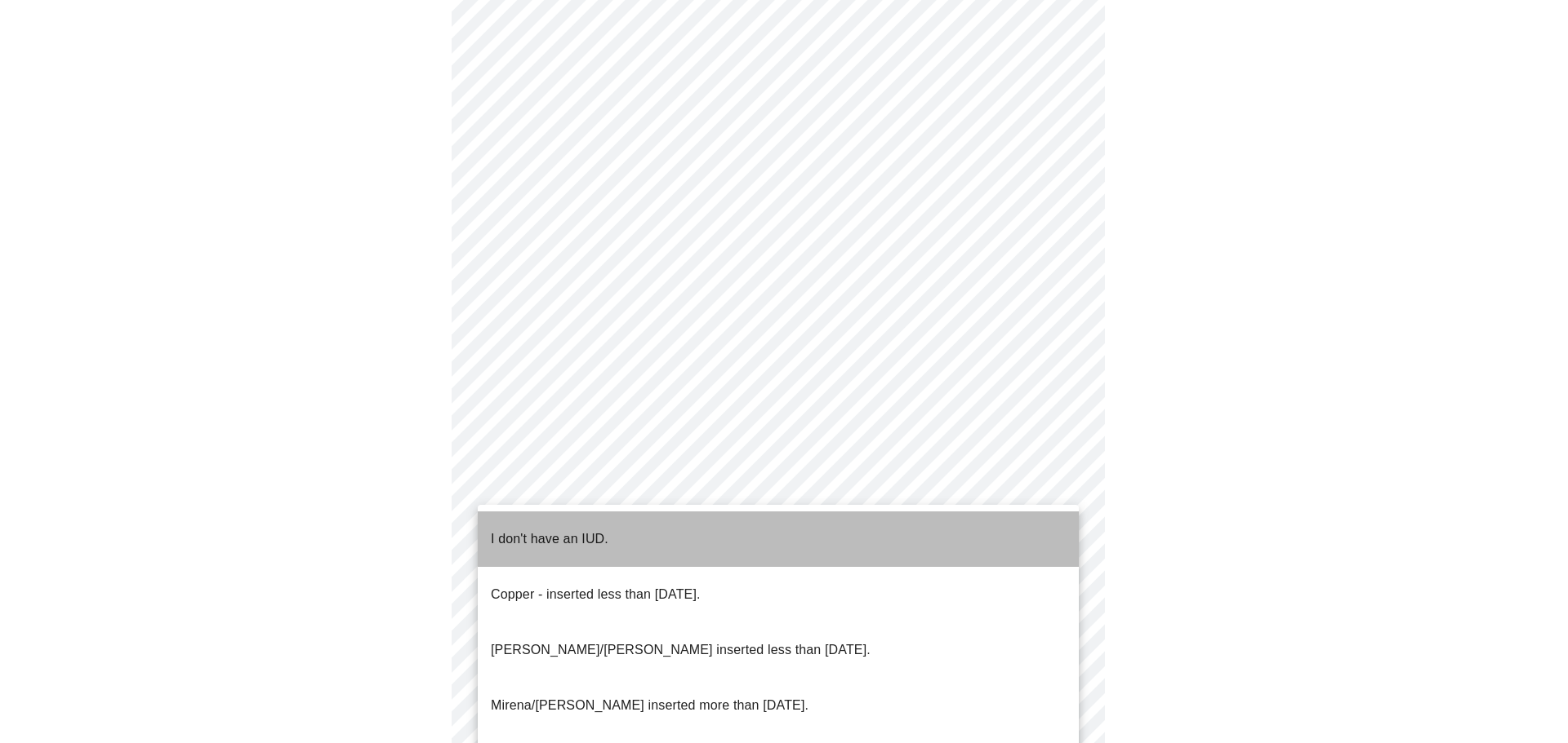
click at [647, 537] on li "I don't have an IUD." at bounding box center [778, 539] width 601 height 55
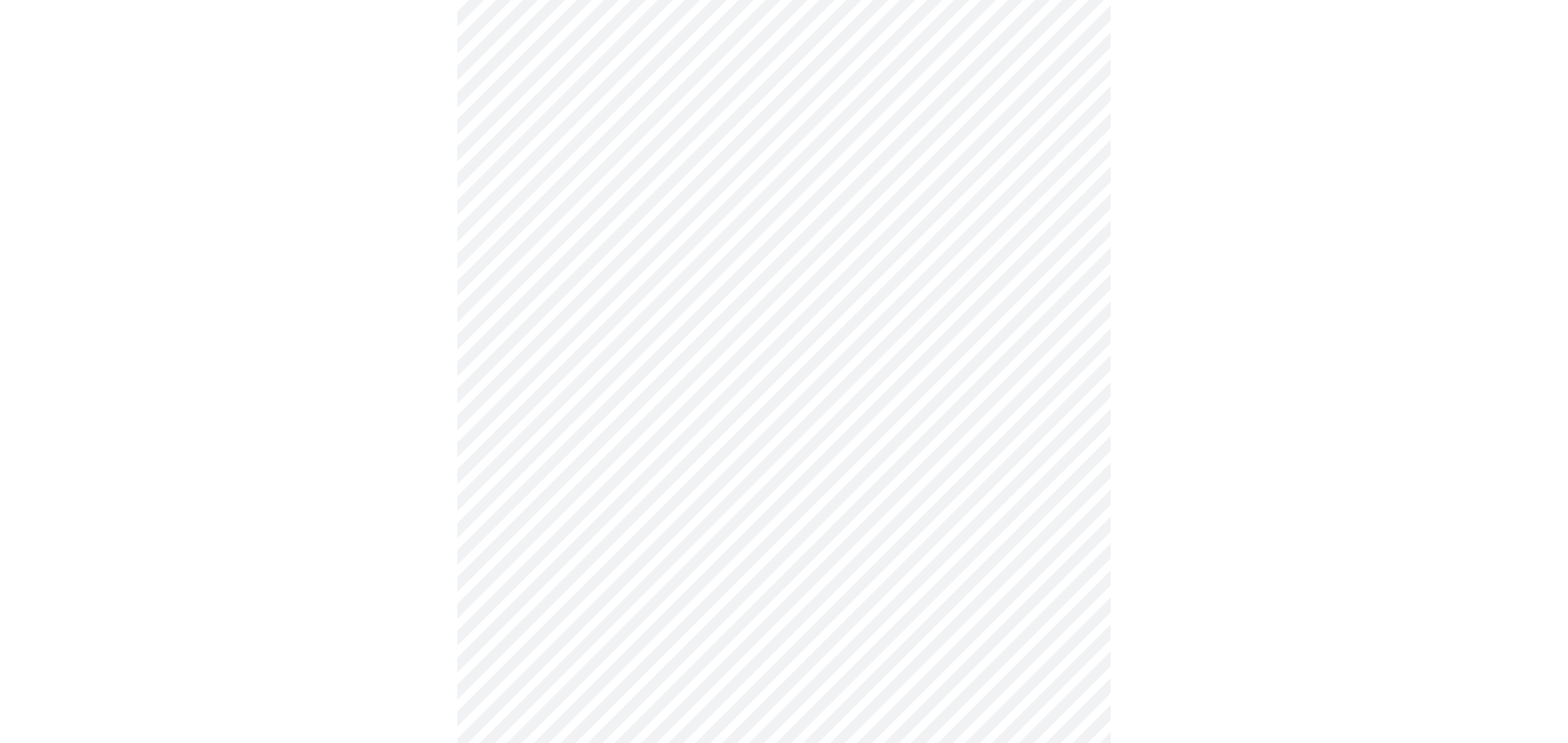
click at [589, 632] on body "MyMenopauseRx Appointments Messaging Labs Uploads Medications Community Refer a…" at bounding box center [784, 112] width 1555 height 1516
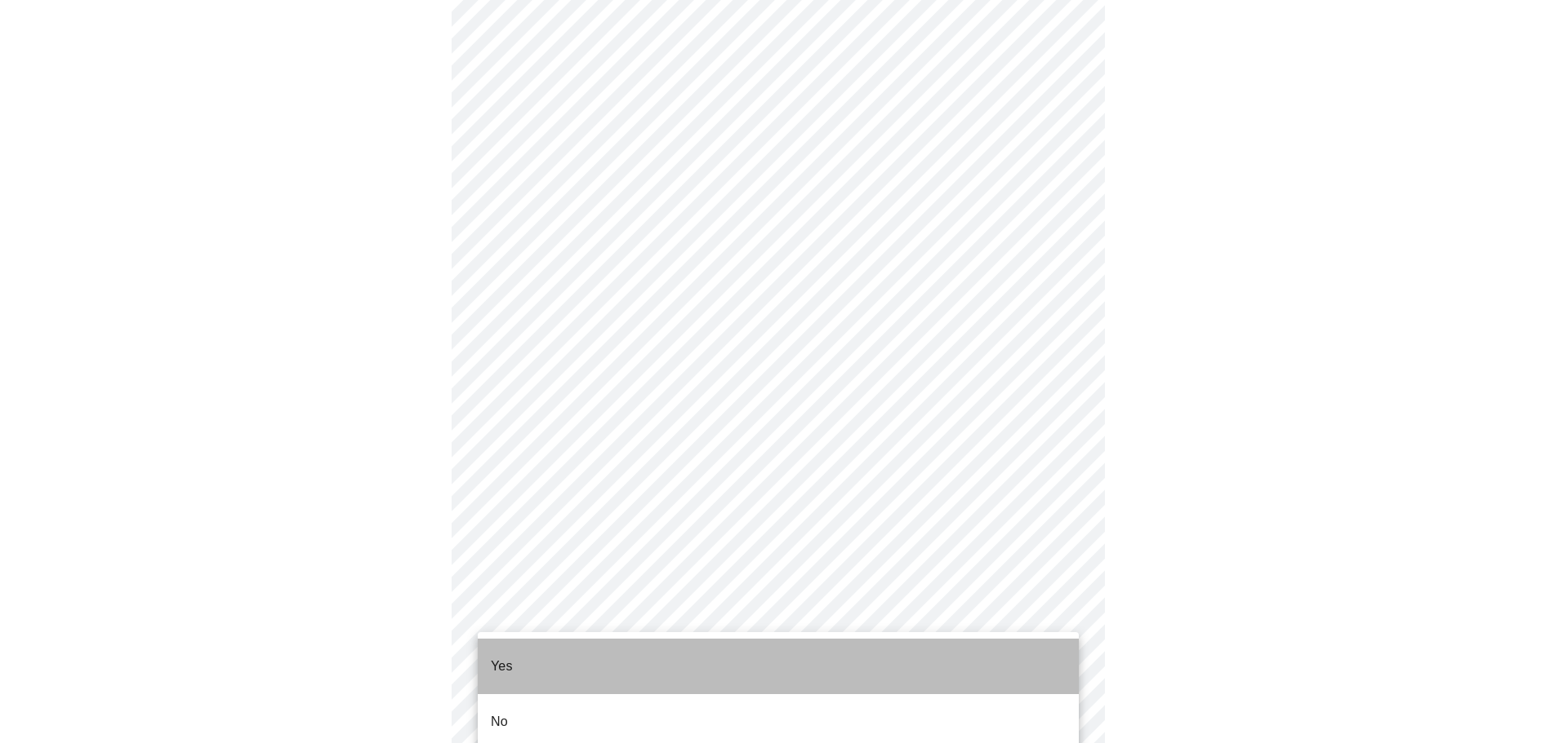
click at [585, 660] on li "Yes" at bounding box center [778, 667] width 601 height 55
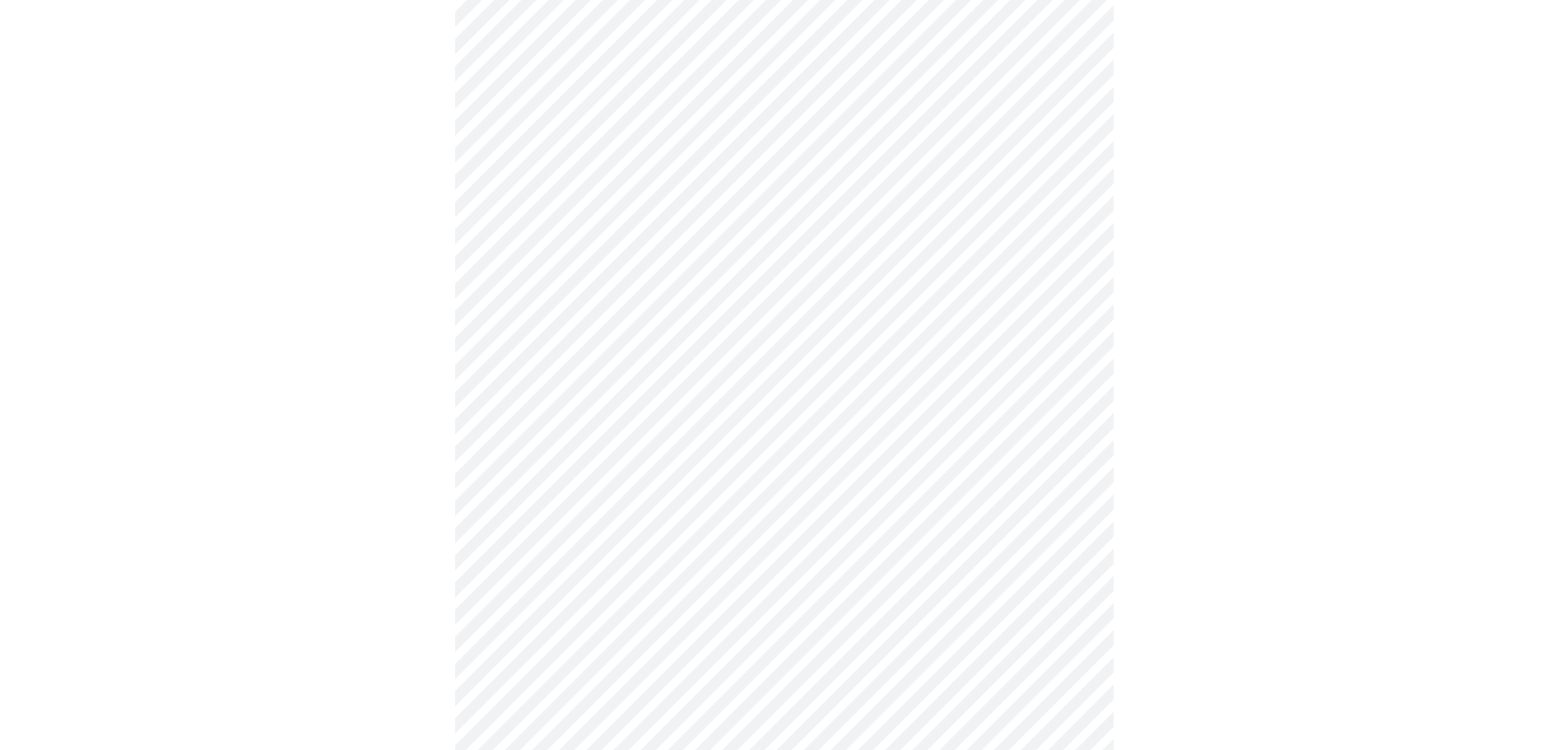
click at [447, 566] on div at bounding box center [784, 164] width 1555 height 1405
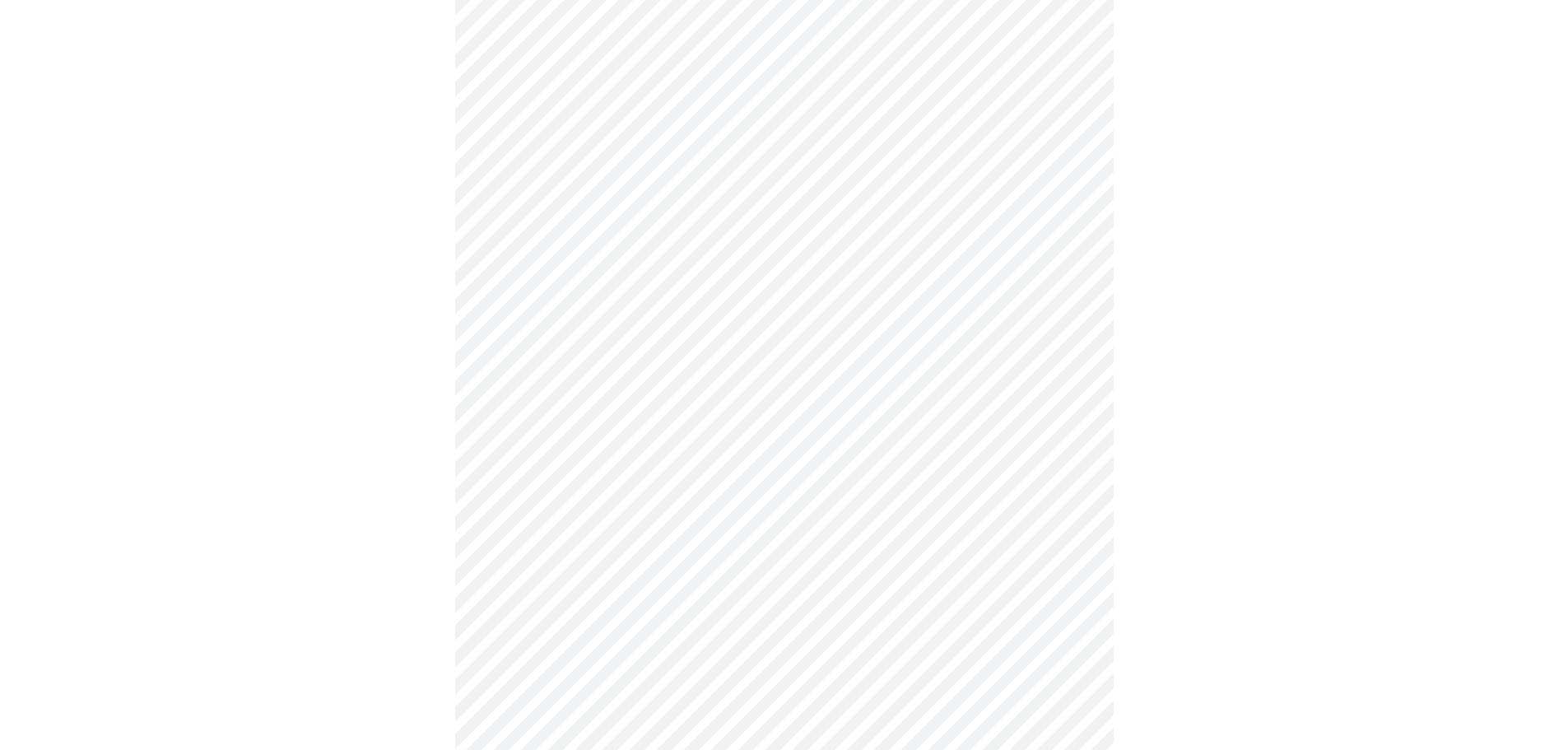
scroll to position [247, 0]
click at [627, 206] on body "MyMenopauseRx Appointments Messaging Labs Uploads Medications Community Refer a…" at bounding box center [784, 292] width 1555 height 1066
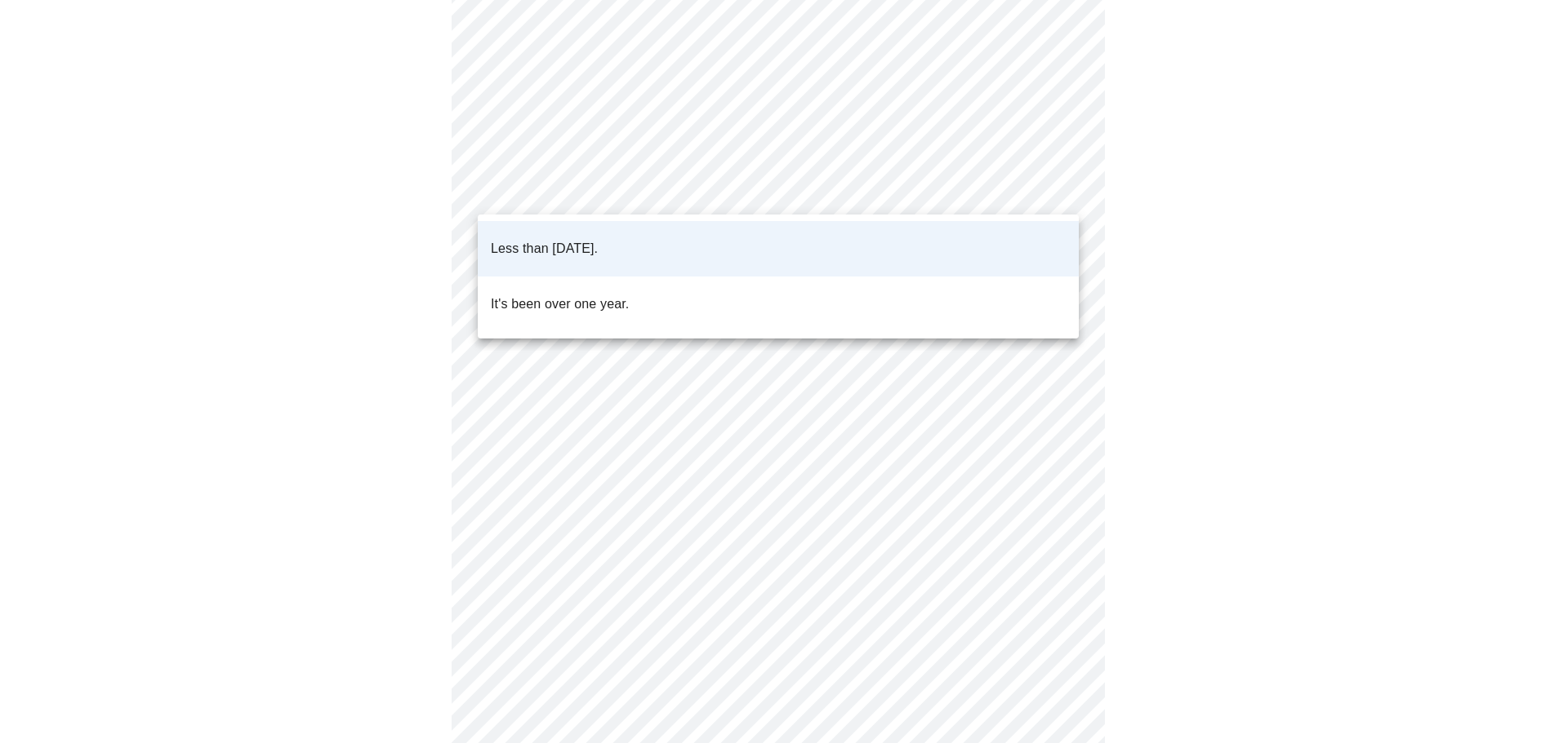
click at [625, 192] on div at bounding box center [784, 371] width 1568 height 743
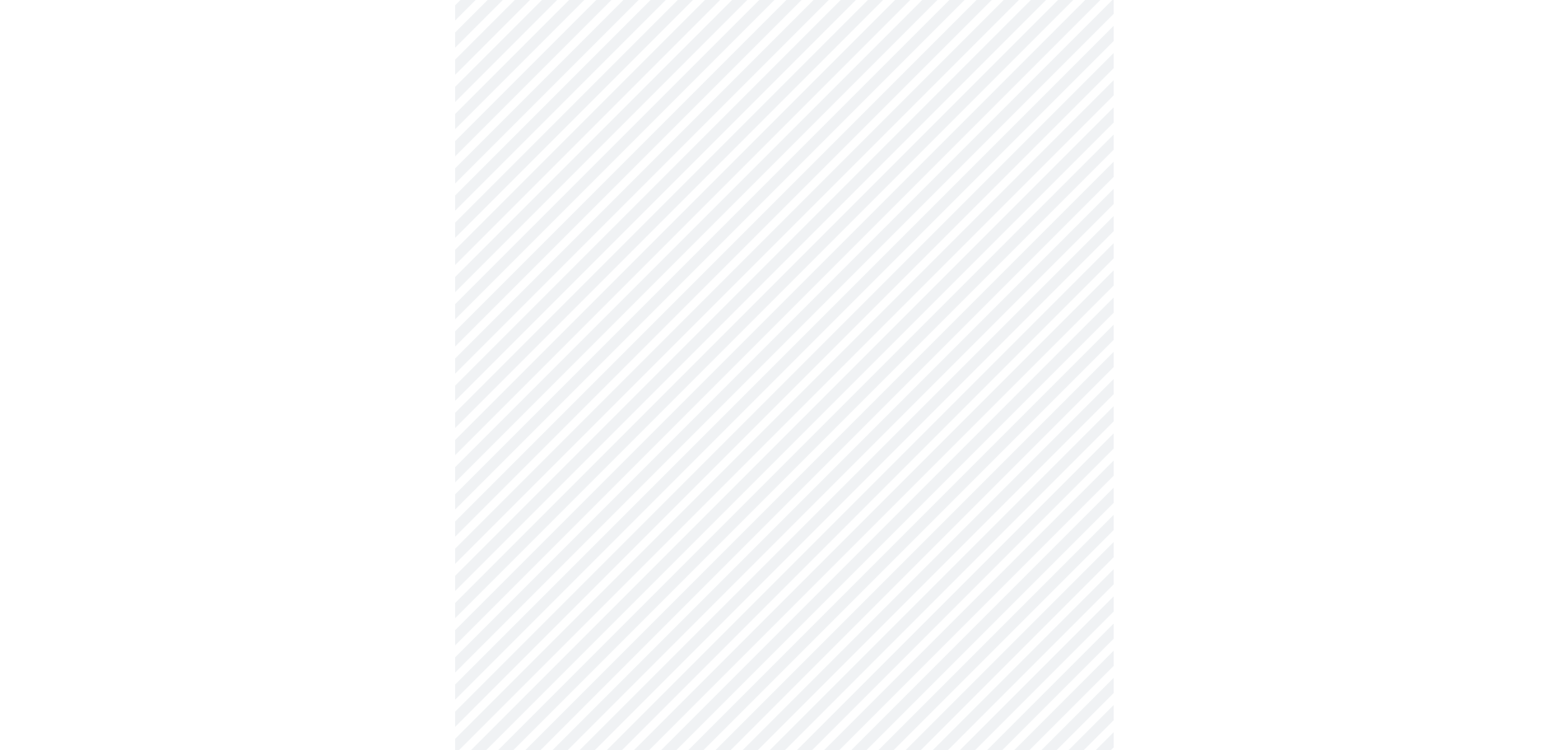
scroll to position [4366, 0]
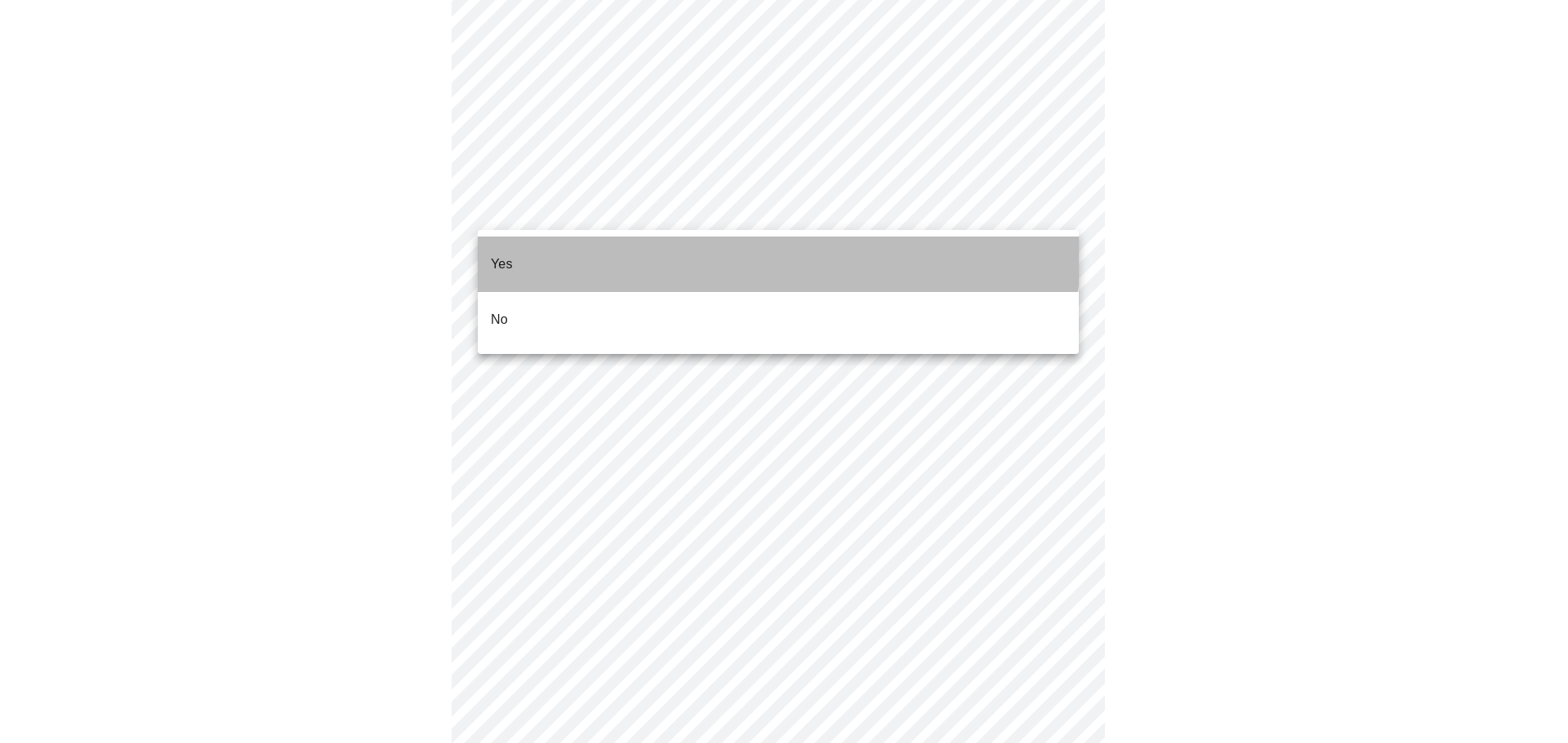
click at [737, 254] on li "Yes" at bounding box center [778, 264] width 601 height 55
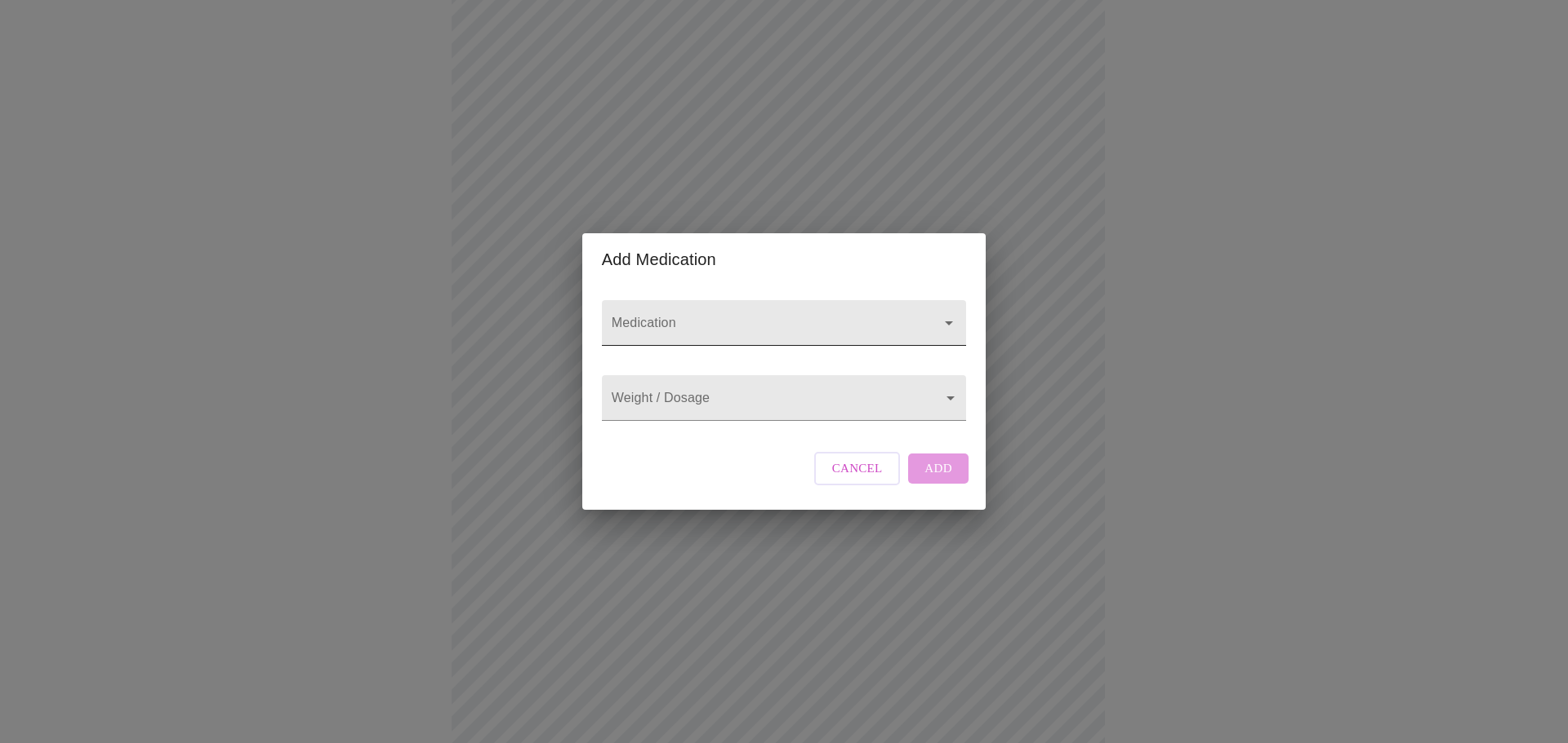
click at [686, 319] on input "Medication" at bounding box center [761, 330] width 305 height 31
click at [828, 319] on input "vyleesi" at bounding box center [761, 330] width 305 height 31
drag, startPoint x: 739, startPoint y: 313, endPoint x: 585, endPoint y: 306, distance: 154.2
click at [585, 306] on div "Medication vyleesi Weight / Dosage ​ Cancel Add" at bounding box center [783, 398] width 403 height 224
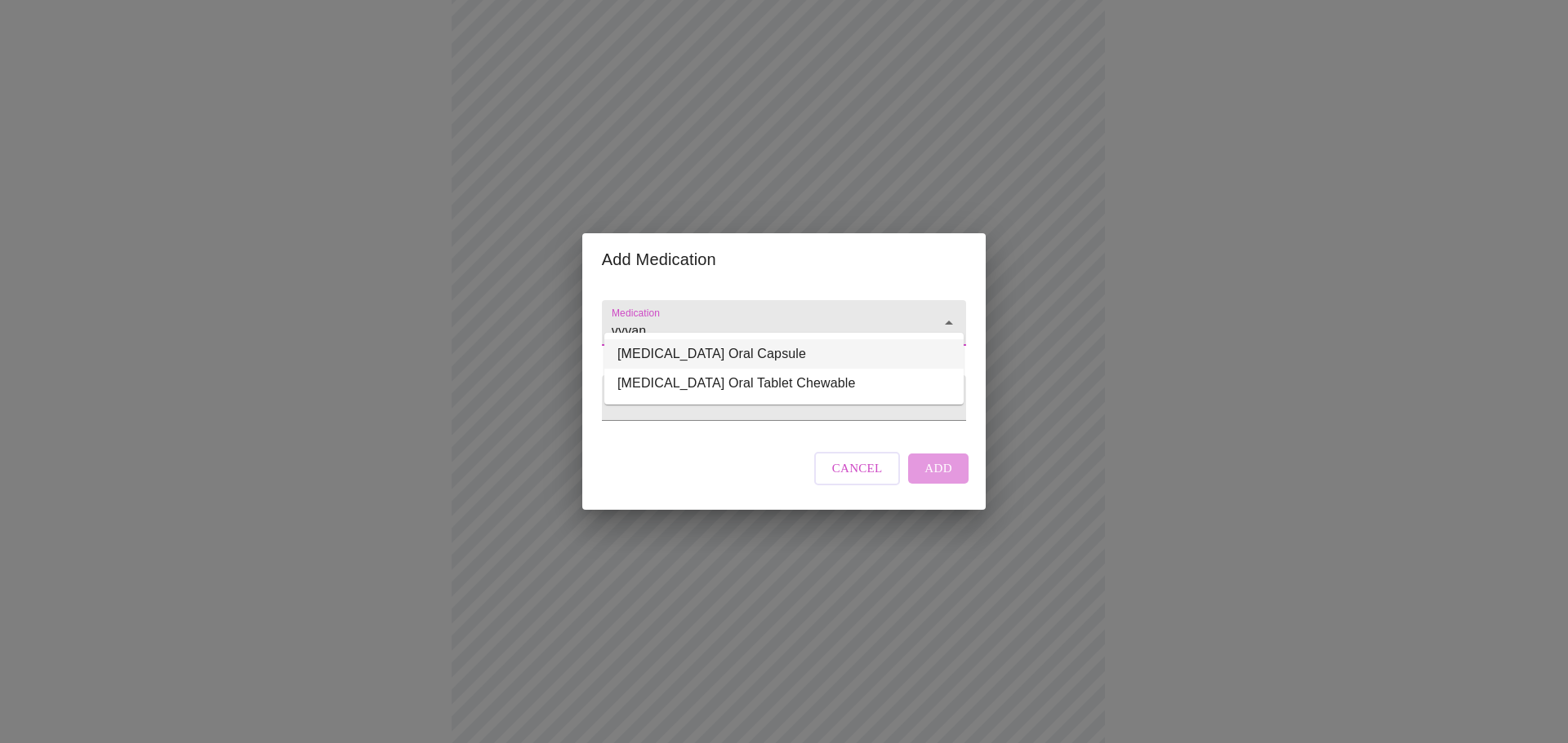
click at [726, 358] on li "[MEDICAL_DATA] Oral Capsule" at bounding box center [783, 354] width 359 height 30
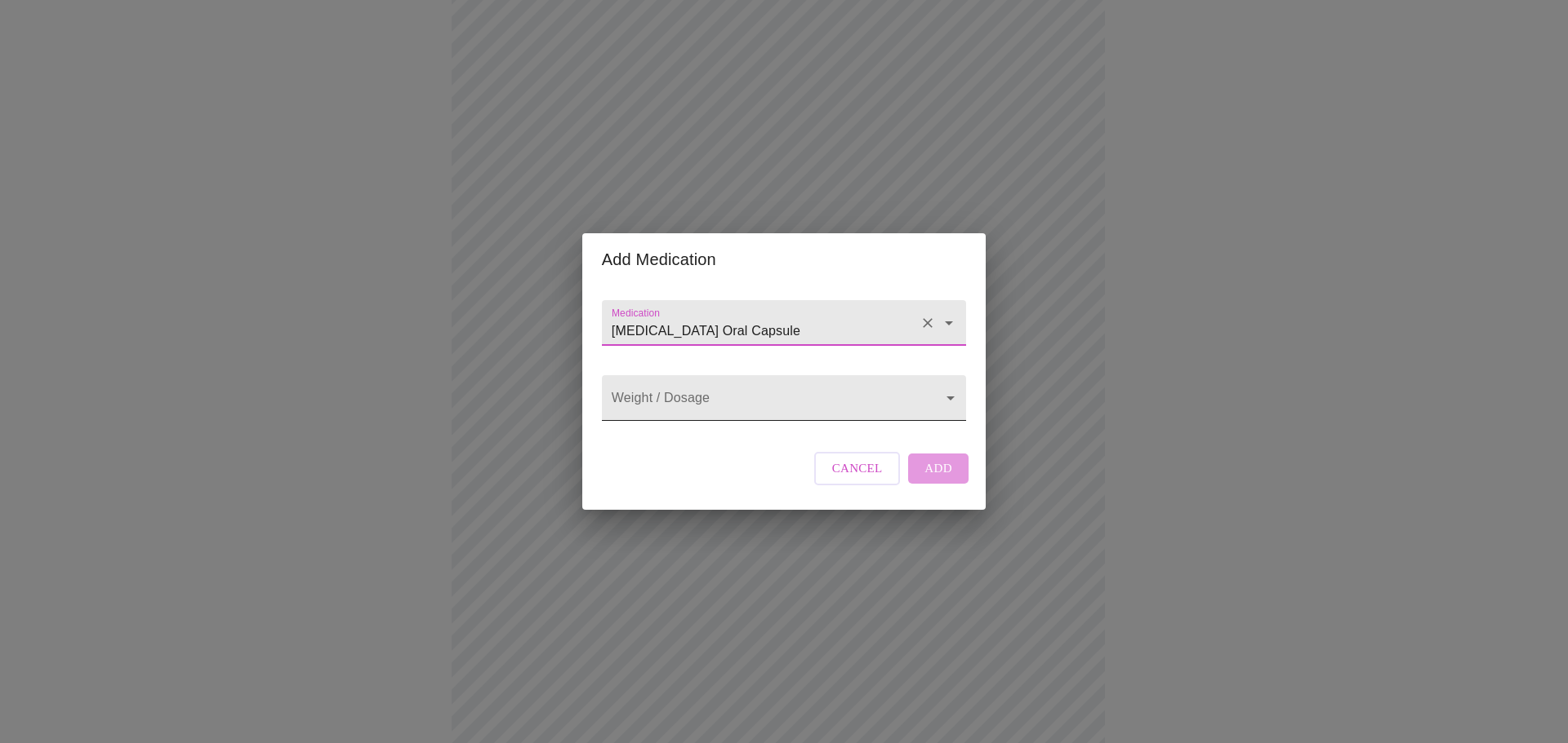
type input "[MEDICAL_DATA] Oral Capsule"
click at [783, 396] on body "MyMenopauseRx Appointments Messaging Labs Uploads Medications Community Refer a…" at bounding box center [784, 579] width 1555 height 1470
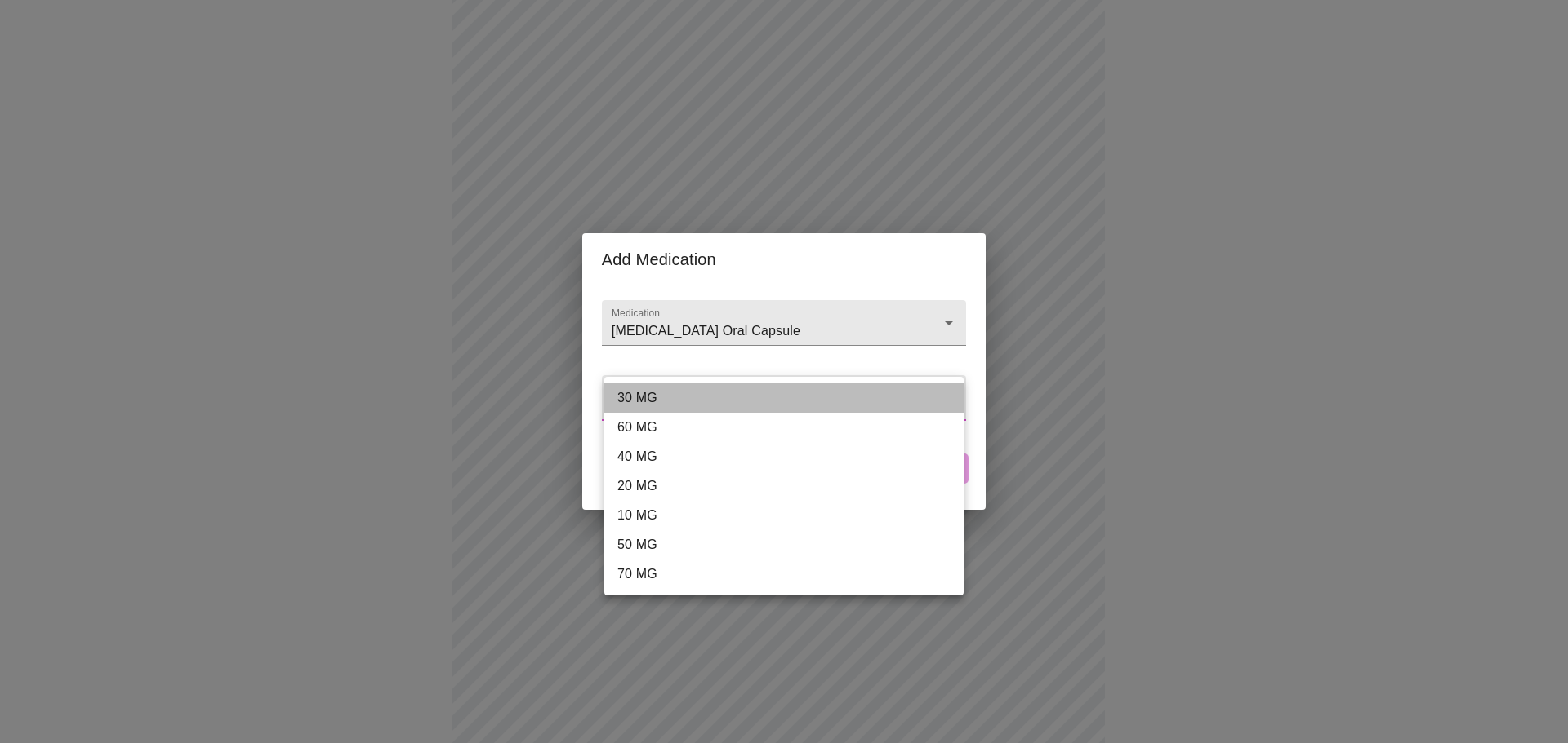
click at [783, 395] on li "30 MG" at bounding box center [783, 399] width 359 height 30
type input "30 MG"
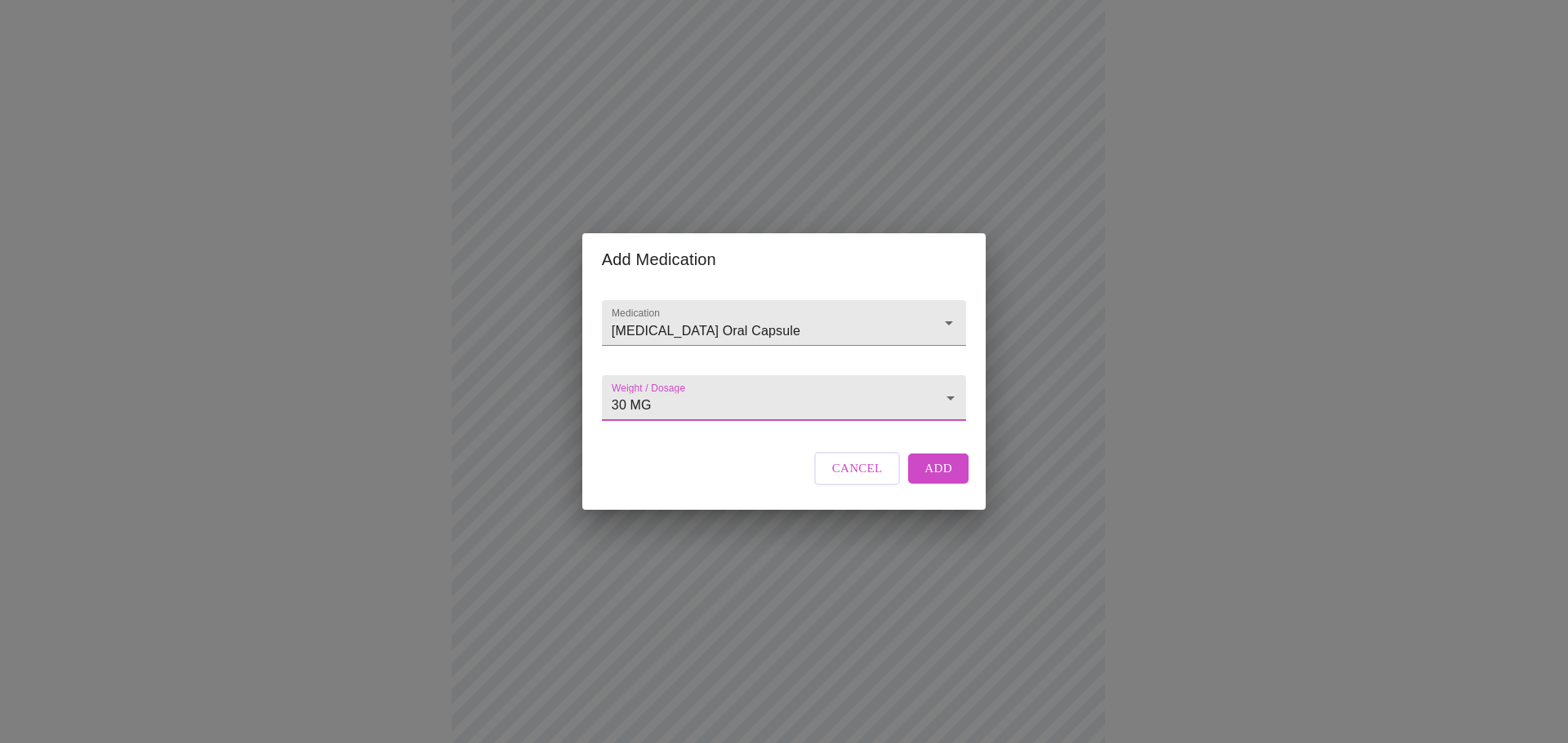
click at [941, 474] on span "Add" at bounding box center [938, 468] width 28 height 21
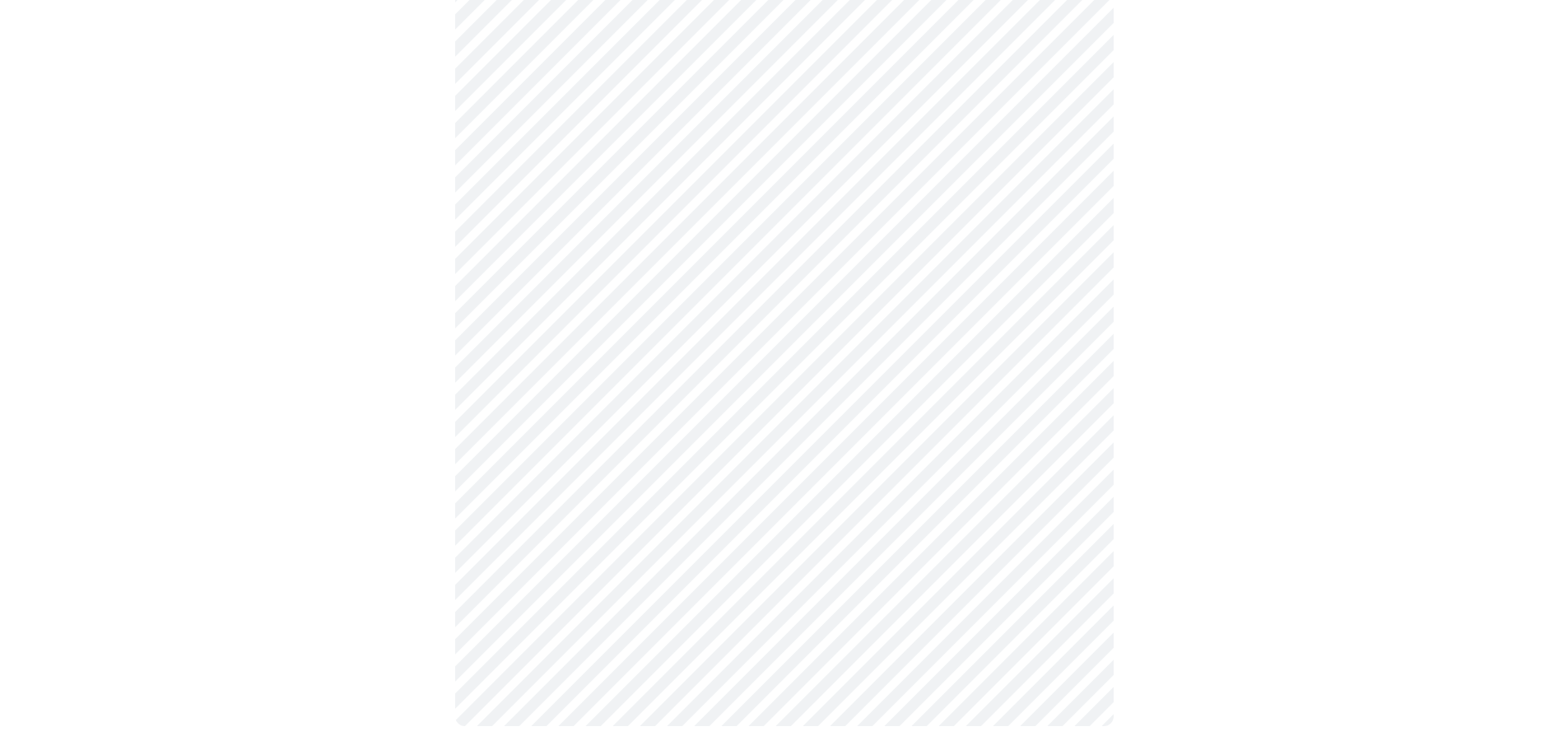
scroll to position [795, 0]
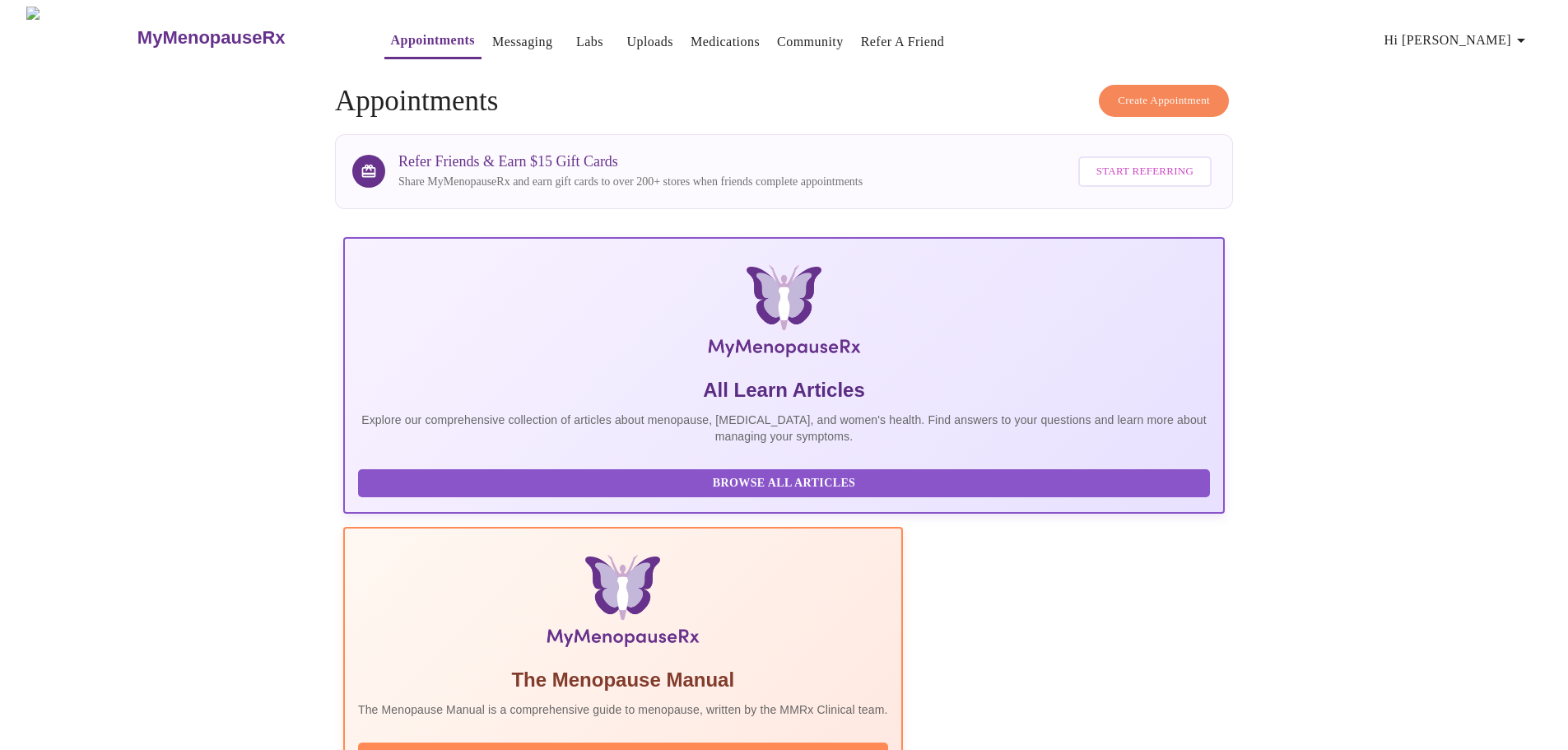
click at [576, 34] on link "Labs" at bounding box center [589, 42] width 27 height 23
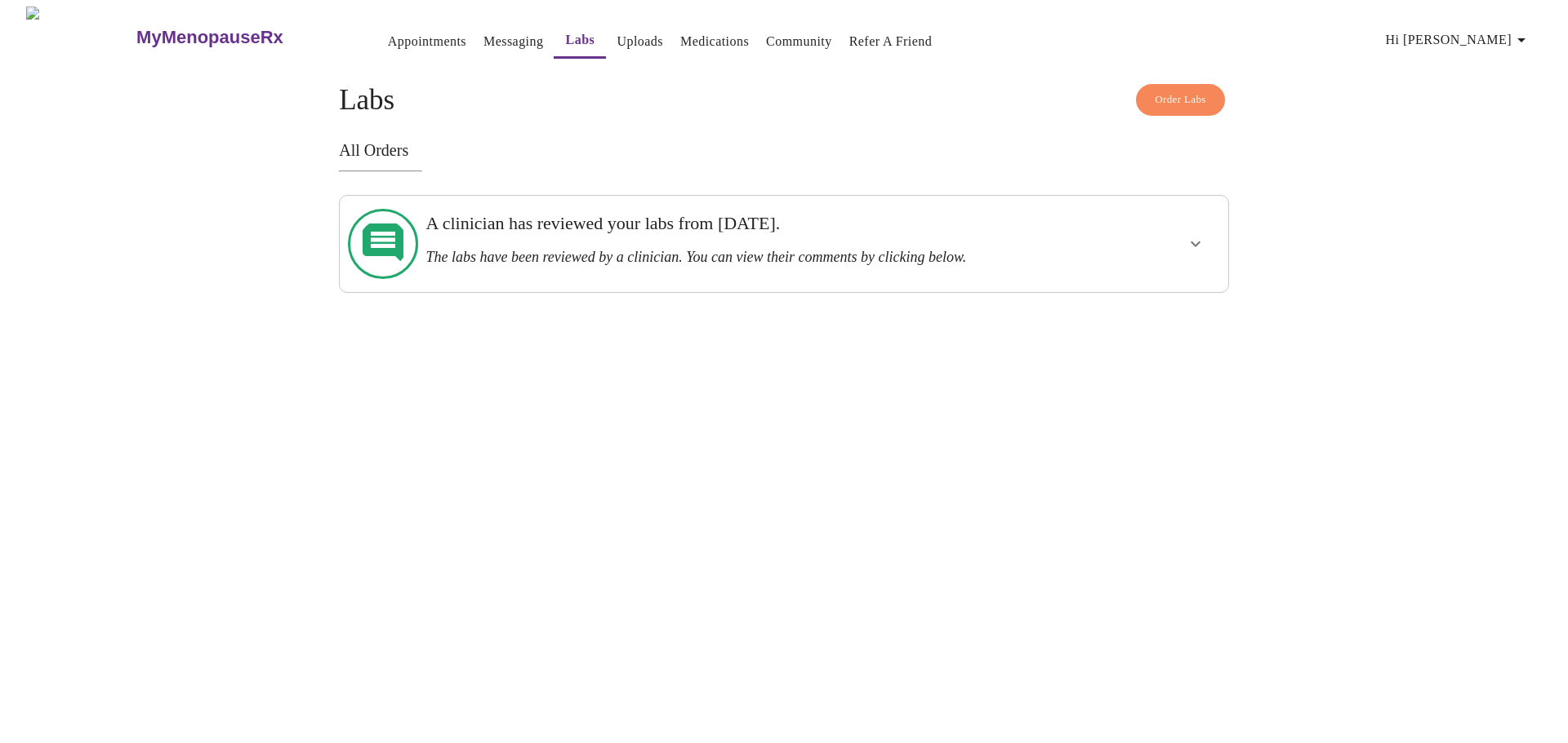
click at [1197, 234] on icon "show more" at bounding box center [1196, 244] width 20 height 20
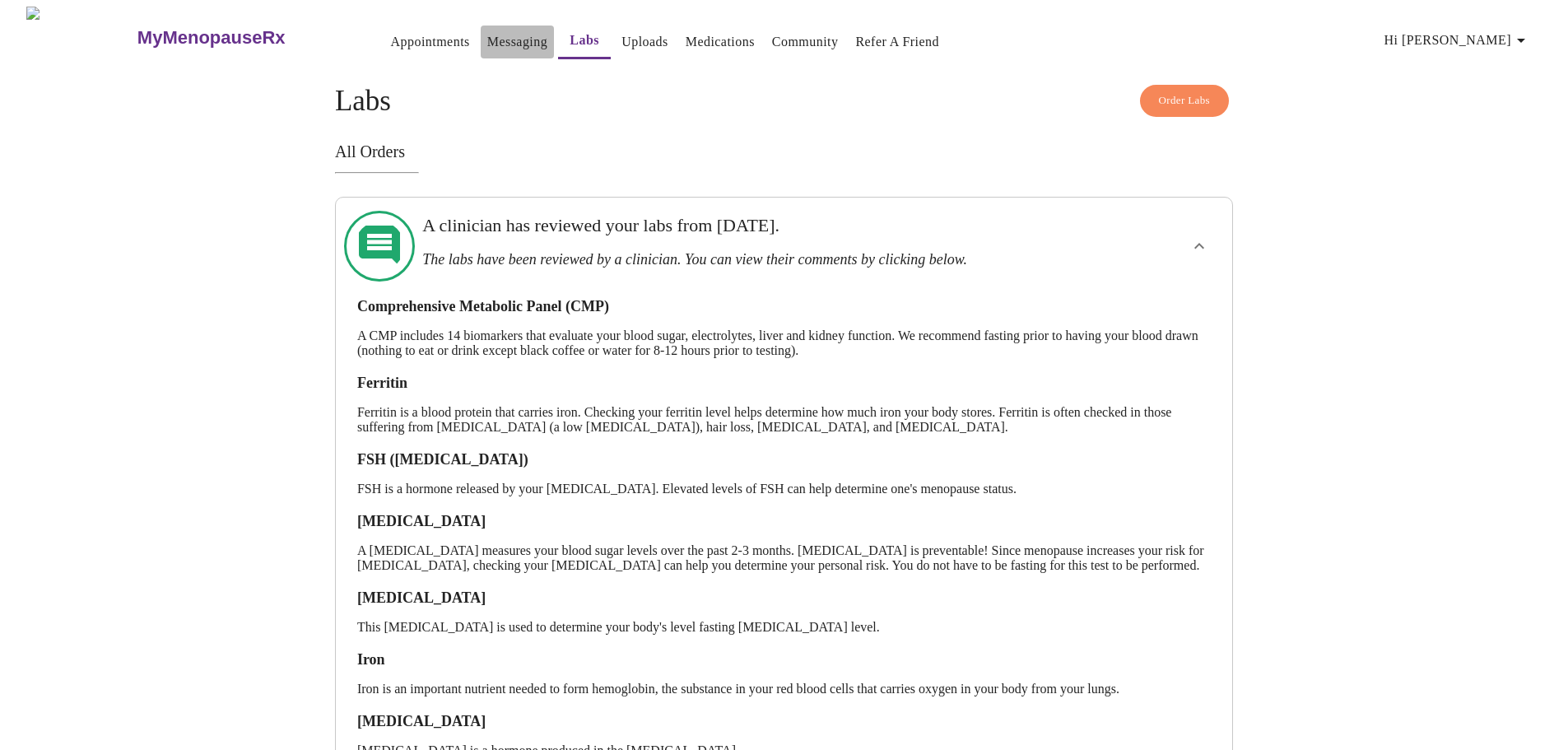
click at [487, 33] on link "Messaging" at bounding box center [517, 42] width 60 height 23
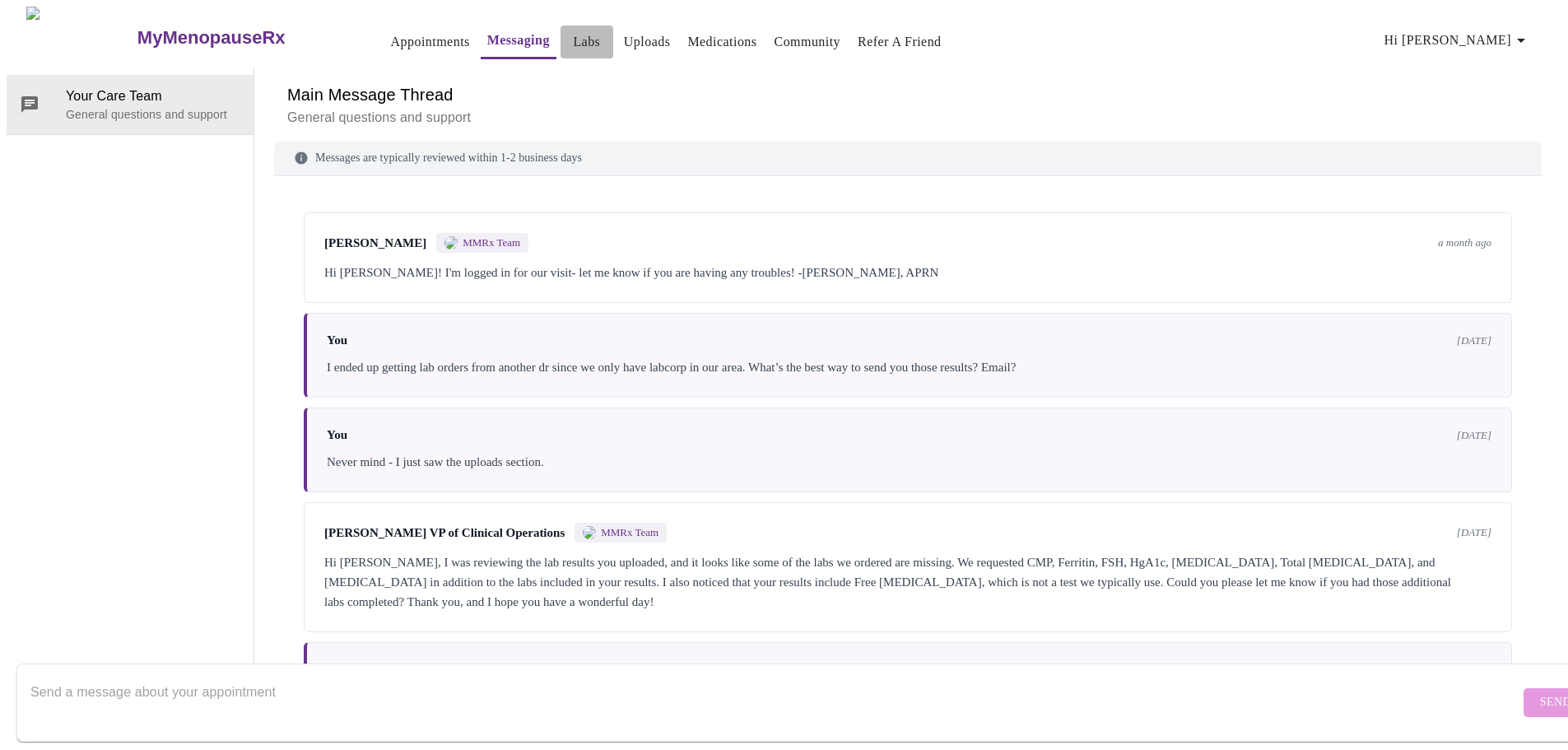
click at [573, 31] on link "Labs" at bounding box center [586, 42] width 27 height 23
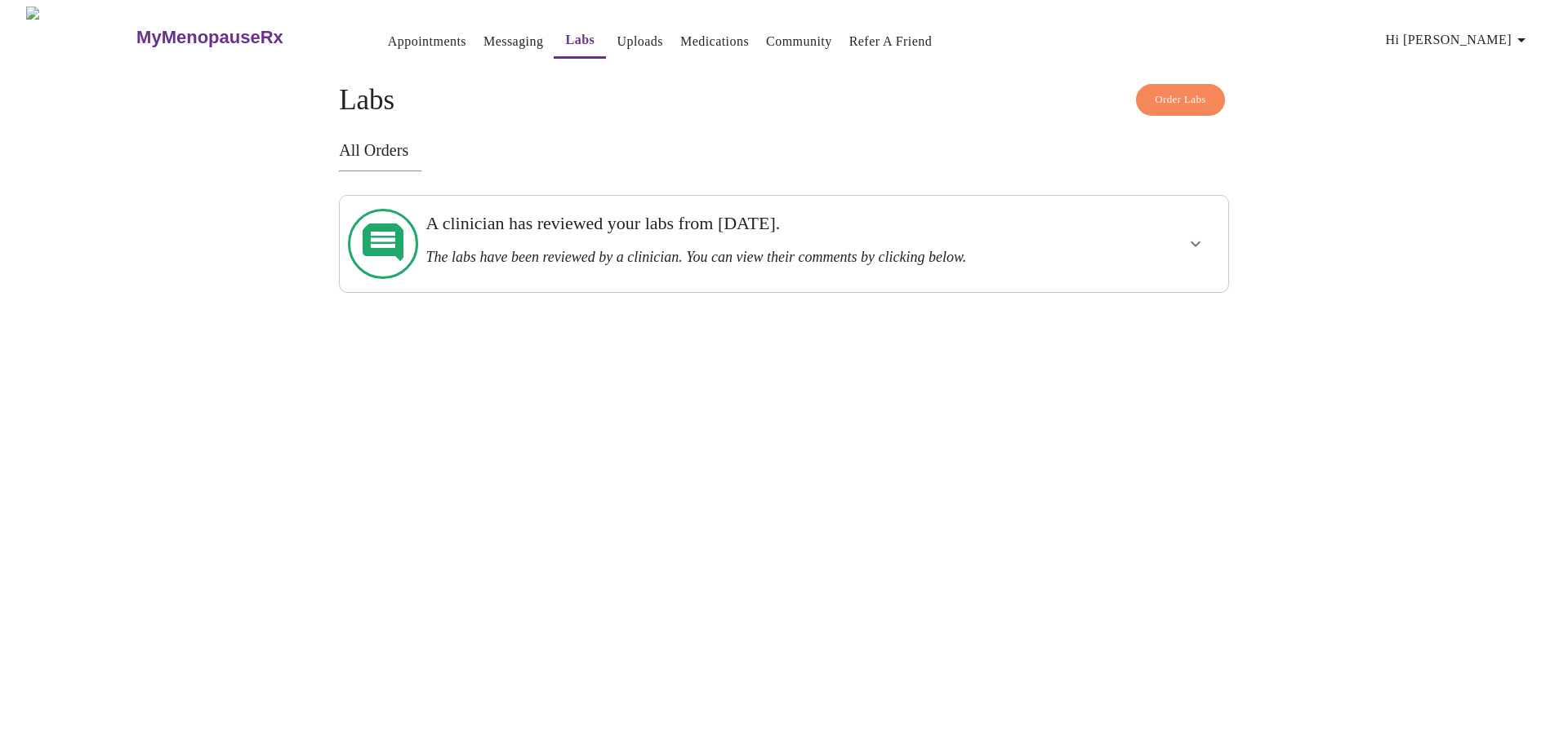
click at [686, 257] on div "A clinician has reviewed your labs from [DATE]. The labs have been reviewed by …" at bounding box center [740, 244] width 643 height 83
click at [1200, 235] on icon "show more" at bounding box center [1196, 244] width 20 height 20
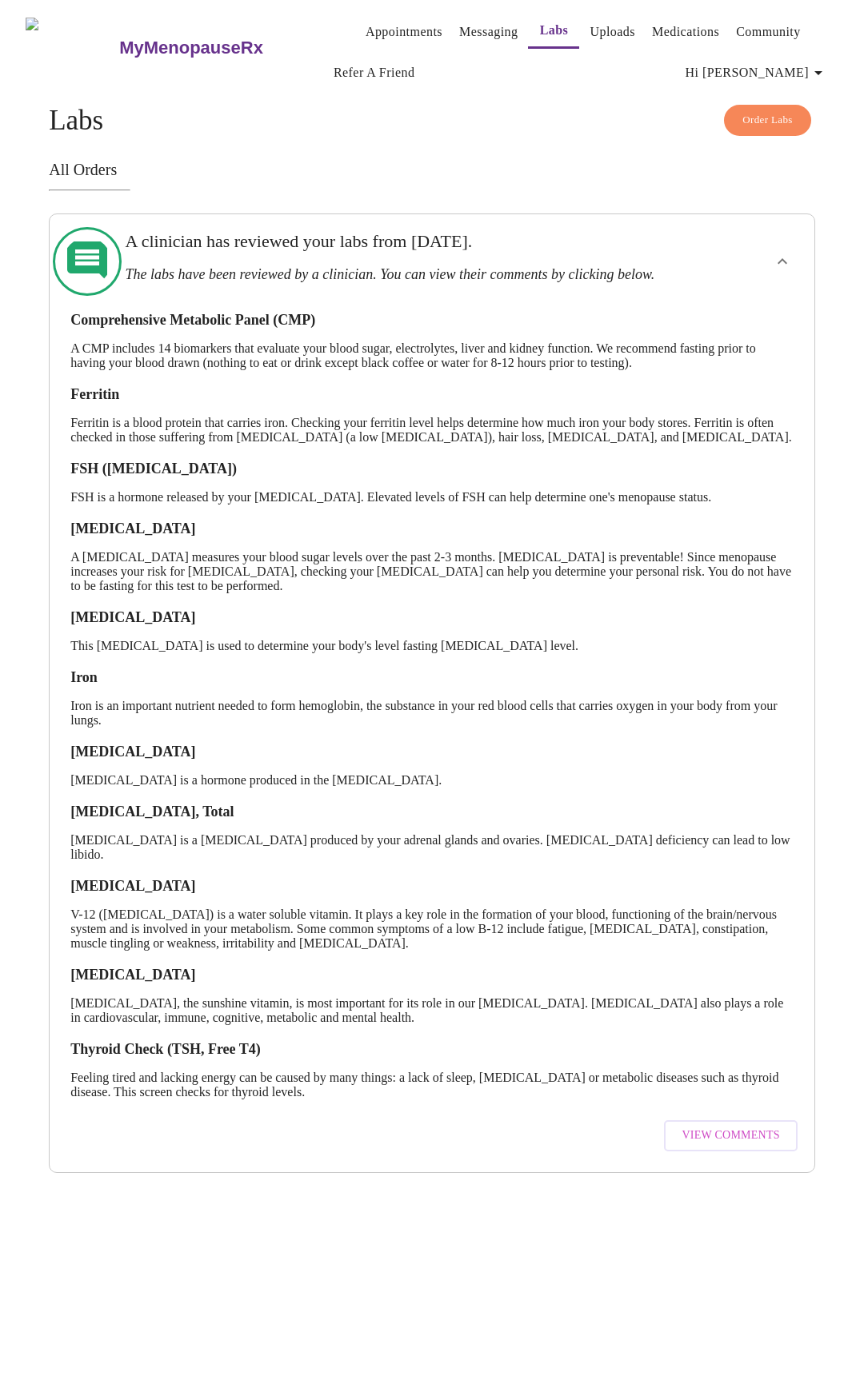
click at [386, 20] on link "Appointments" at bounding box center [403, 31] width 77 height 22
